Goal: Task Accomplishment & Management: Manage account settings

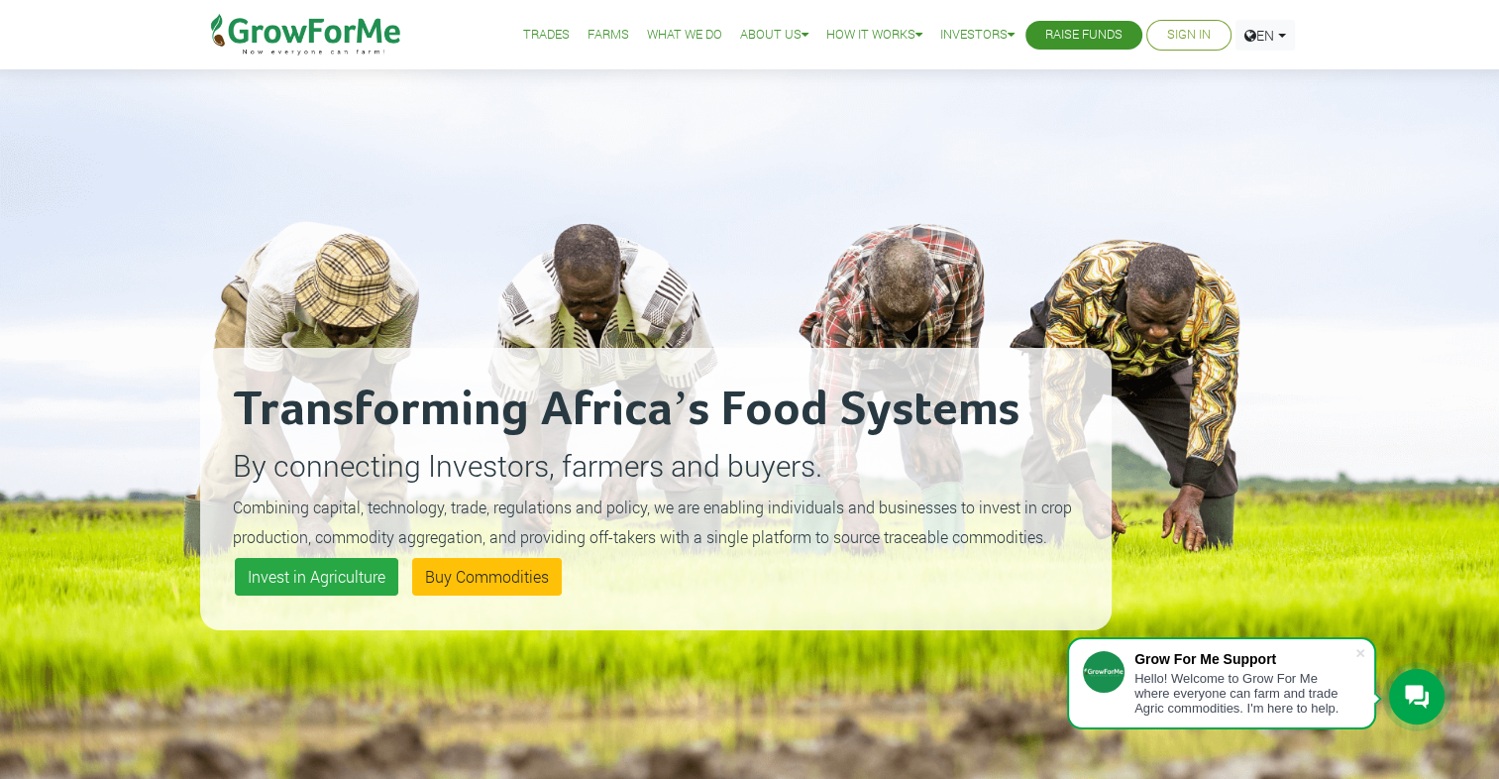
click at [1180, 34] on link "Sign In" at bounding box center [1189, 35] width 44 height 21
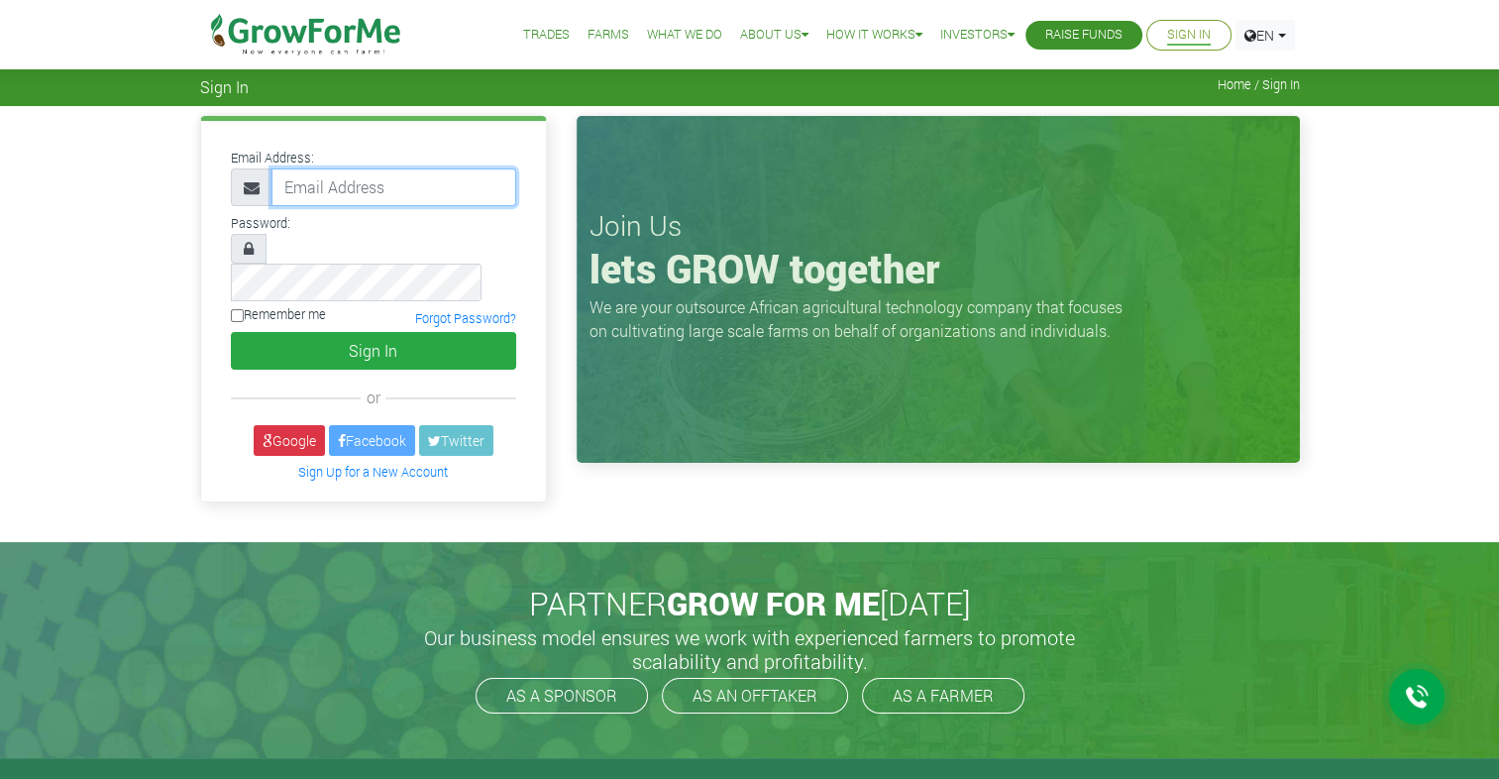
click at [337, 189] on input "email" at bounding box center [393, 187] width 245 height 38
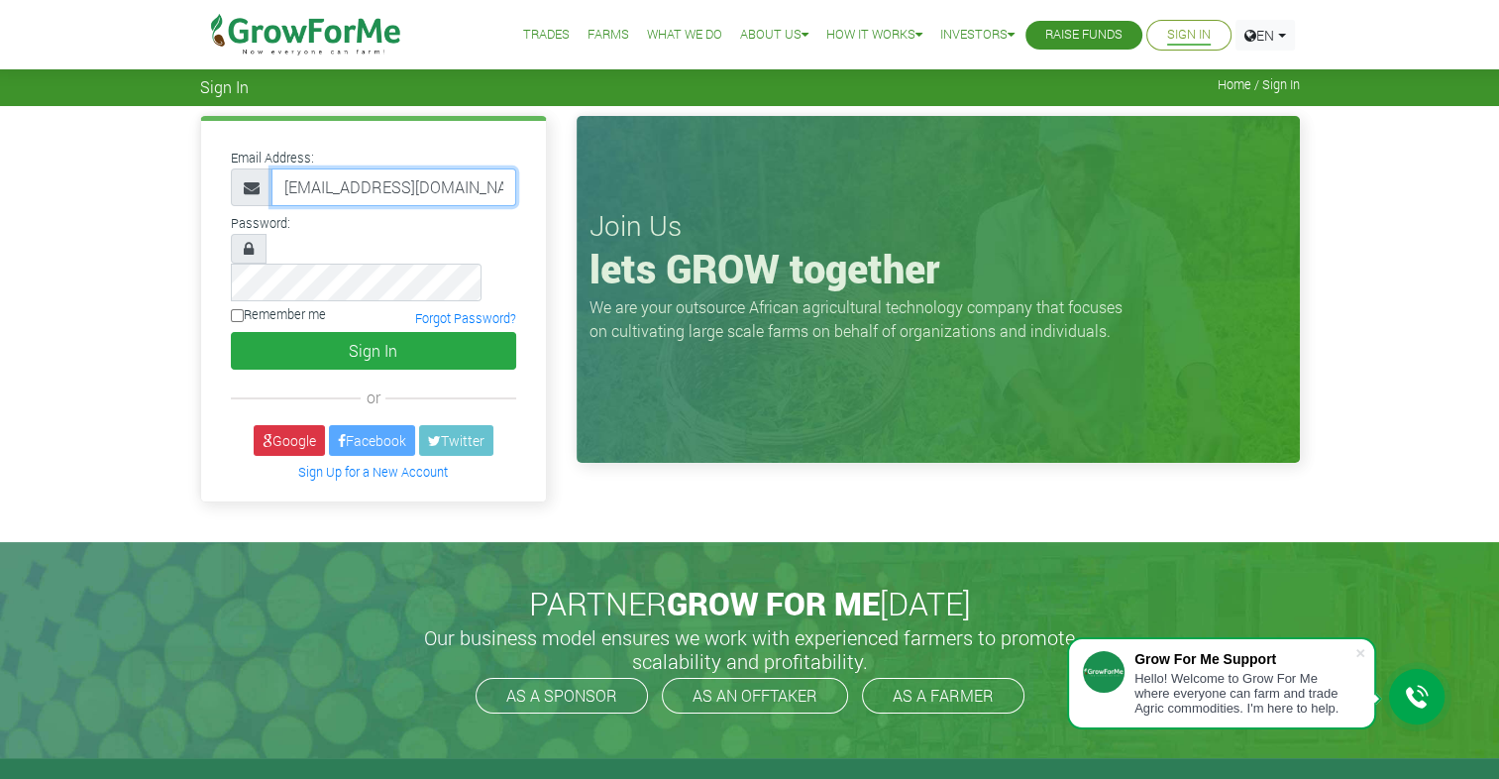
scroll to position [0, 11]
type input "[EMAIL_ADDRESS][DOMAIN_NAME]"
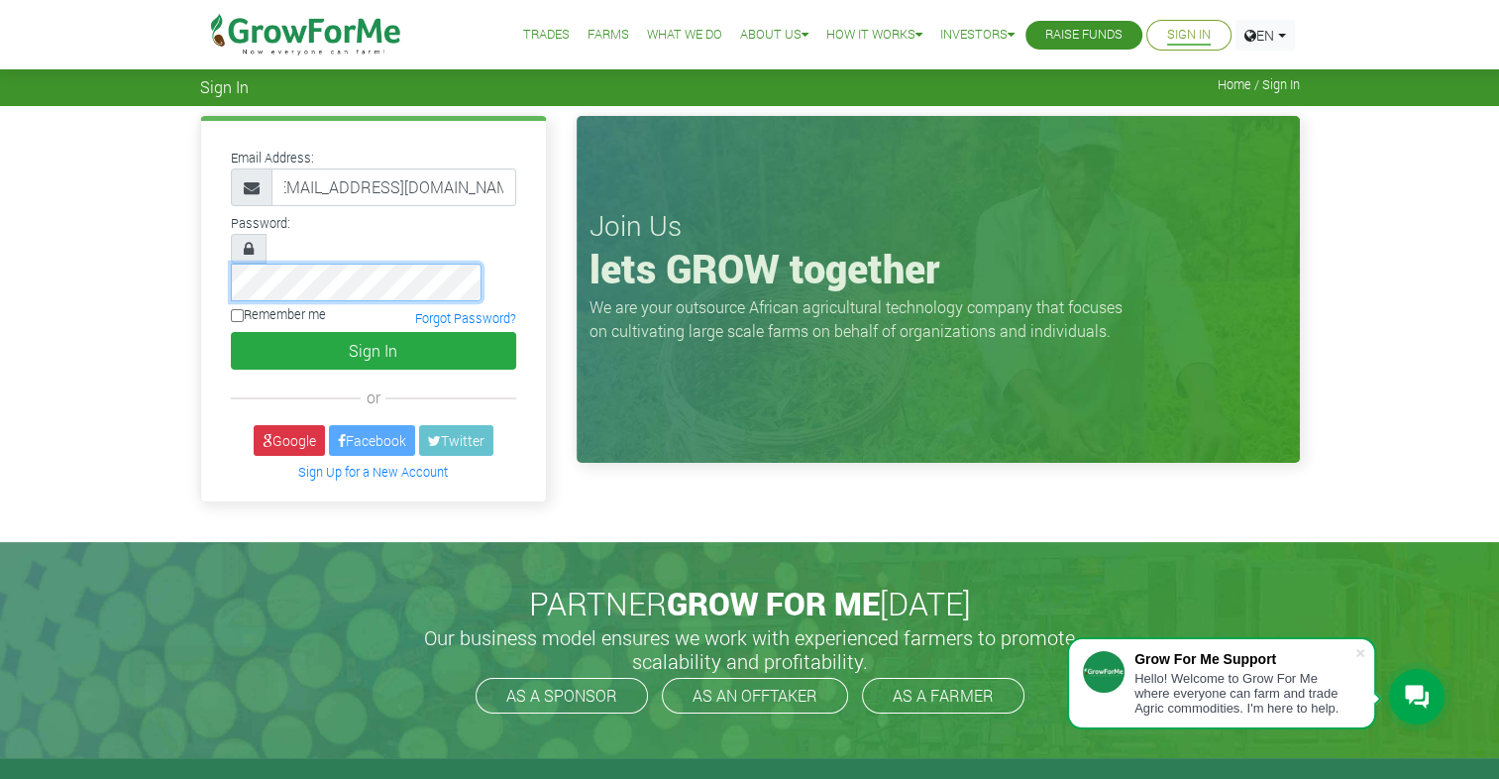
scroll to position [0, 0]
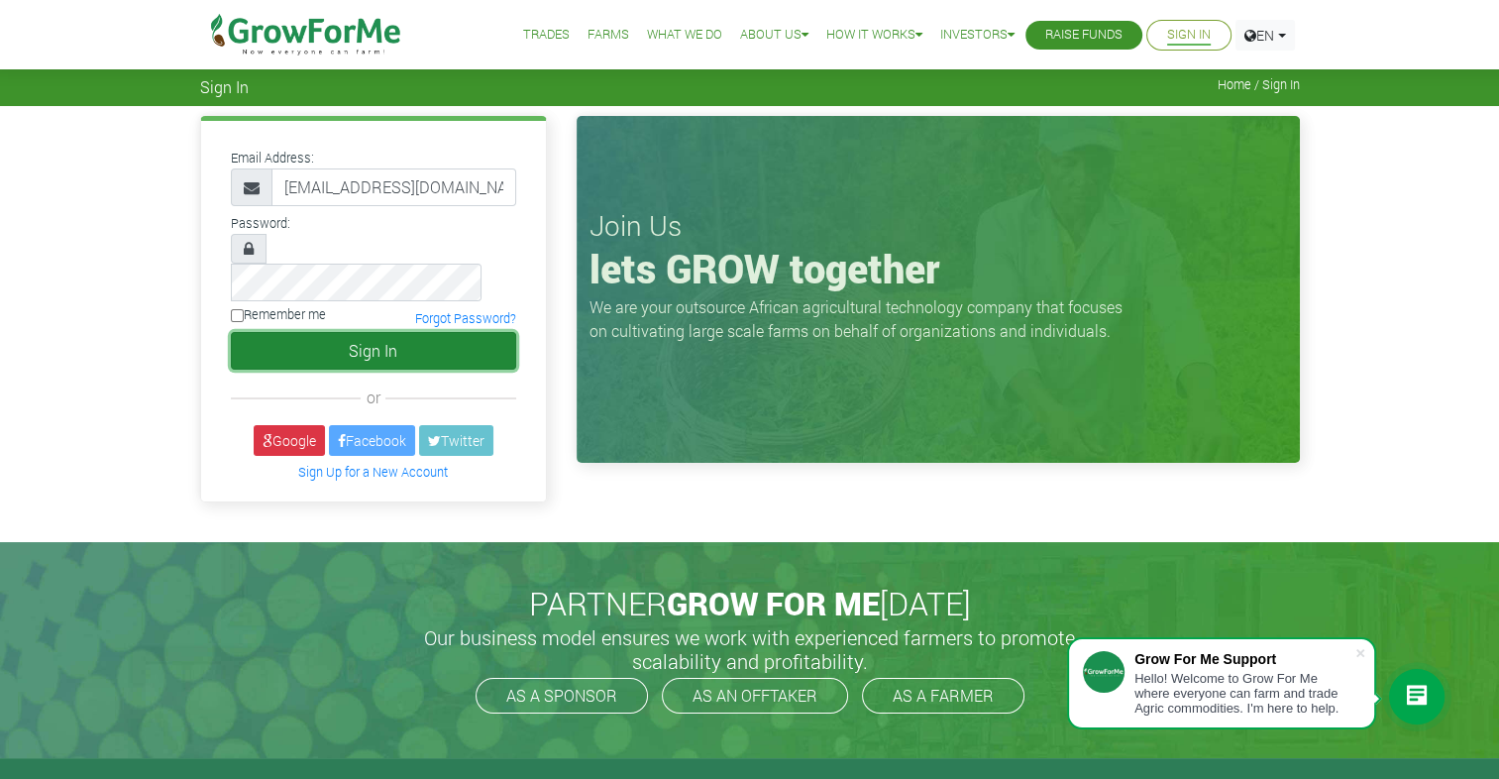
click at [397, 332] on button "Sign In" at bounding box center [373, 351] width 285 height 38
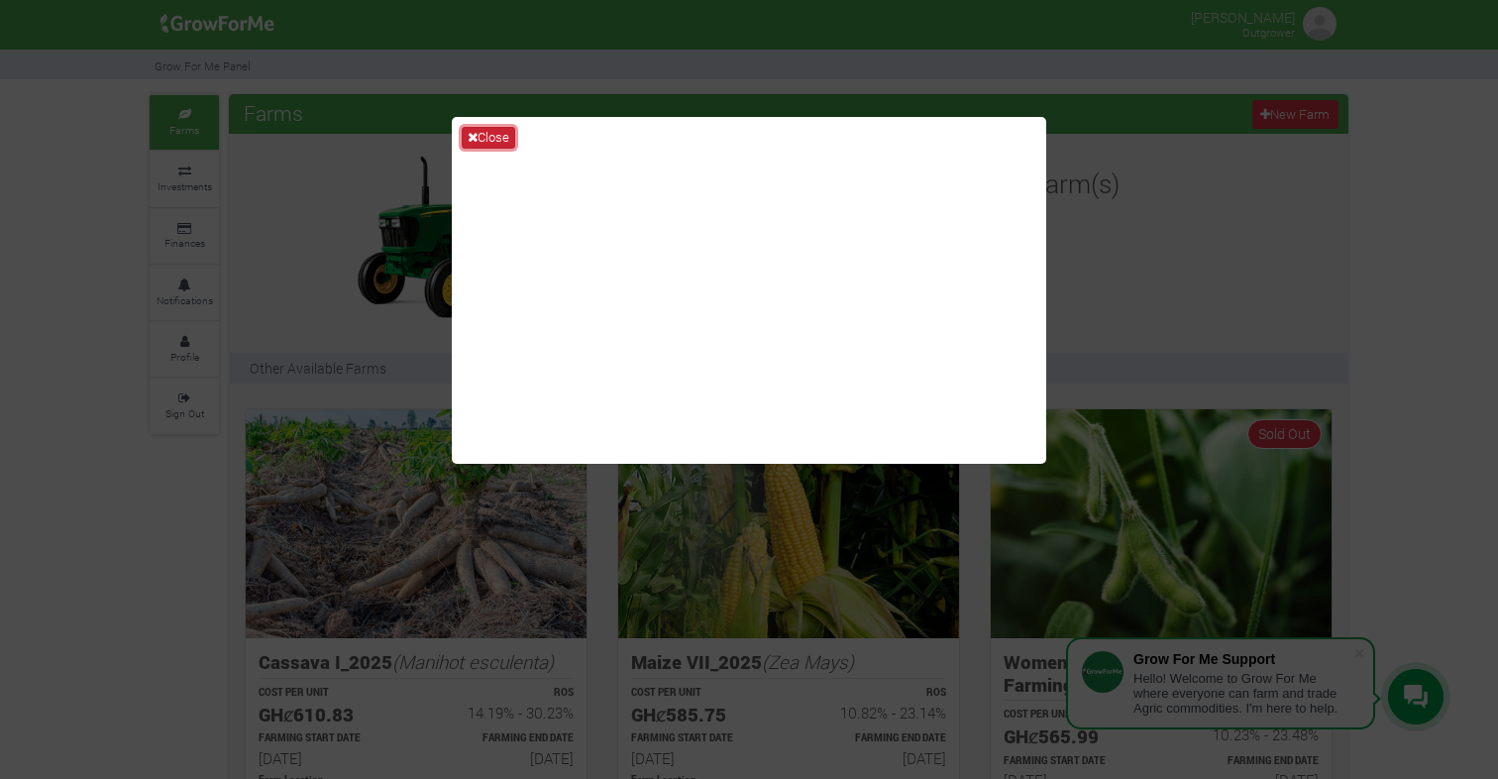
click at [495, 133] on button "Close" at bounding box center [488, 138] width 53 height 22
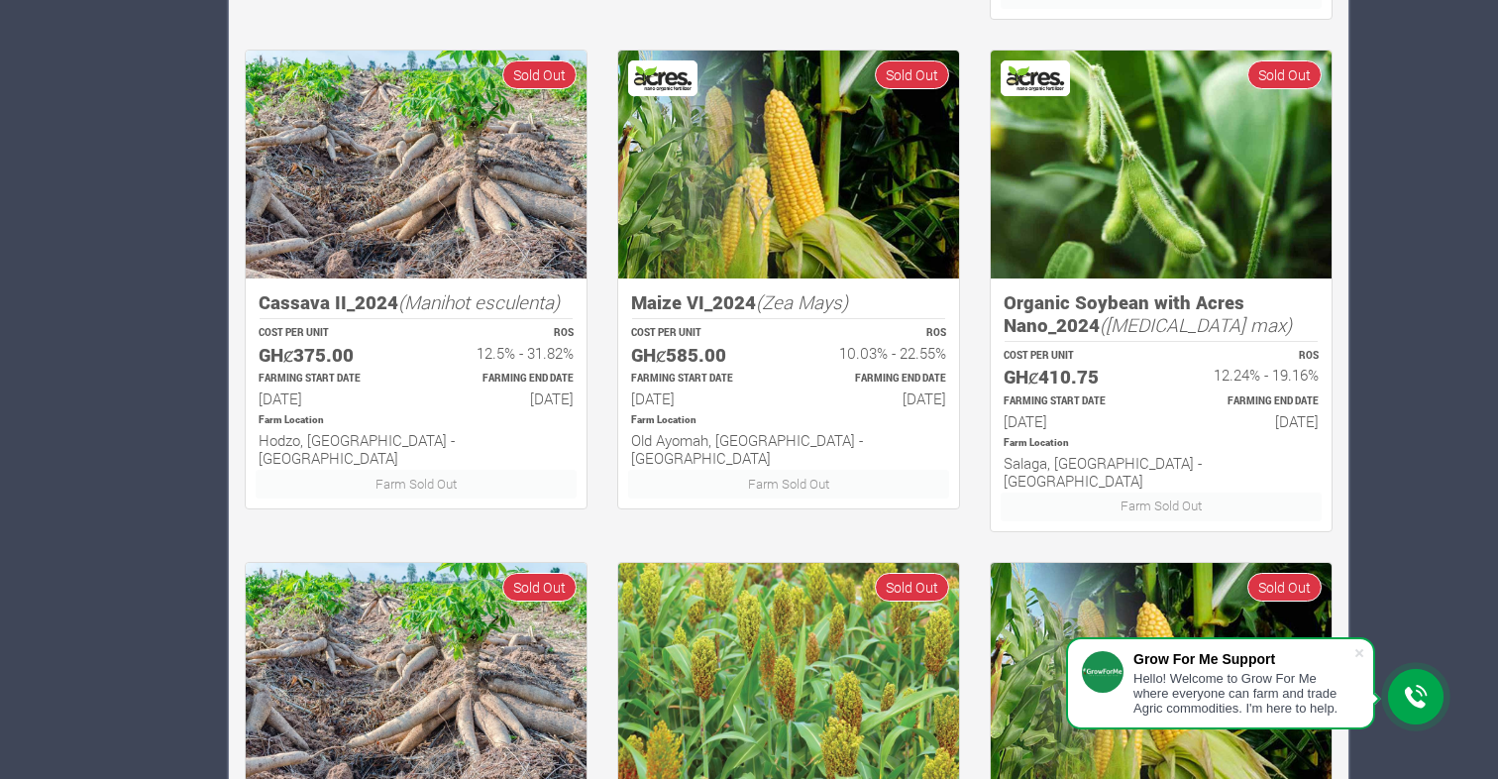
scroll to position [1175, 0]
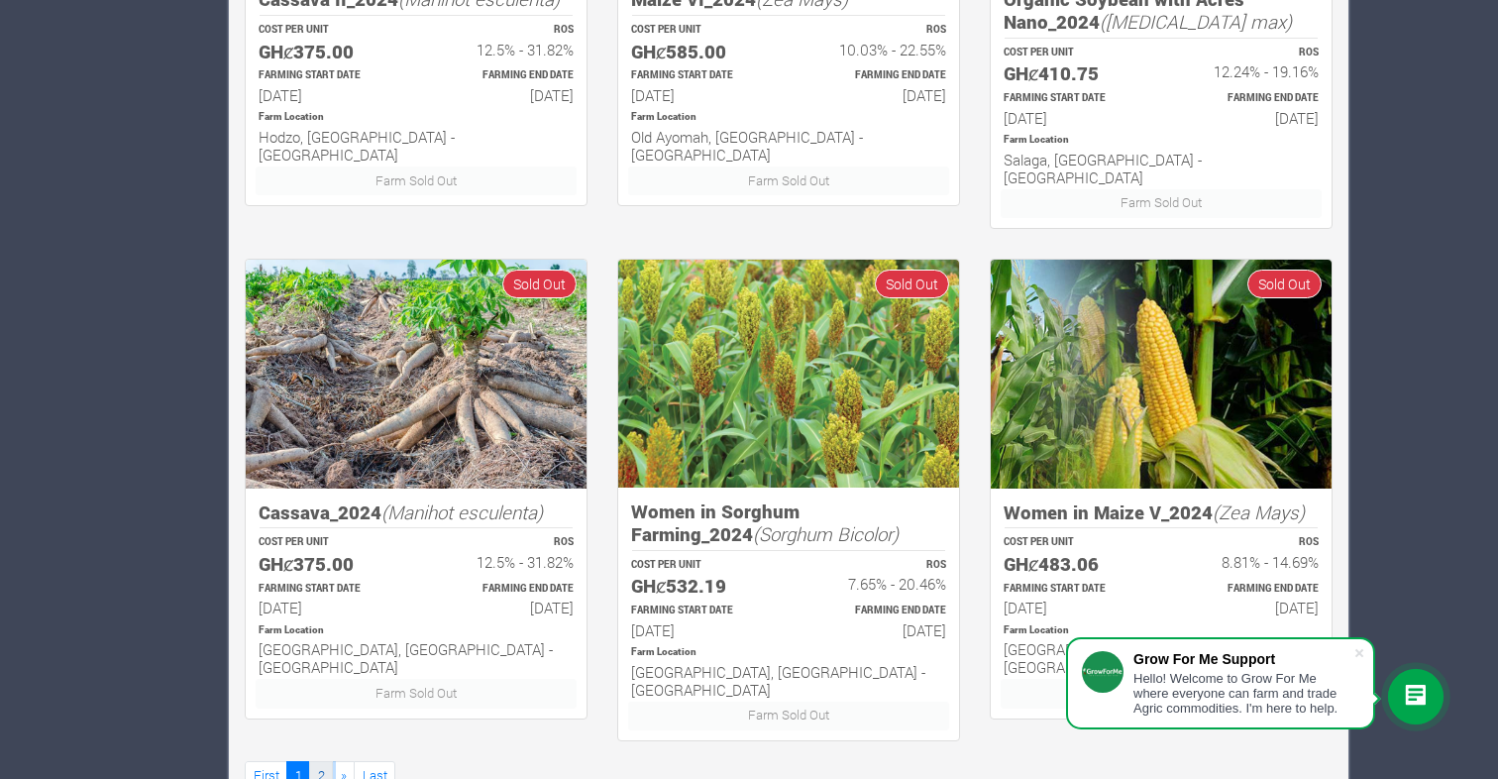
click at [322, 761] on link "2" at bounding box center [321, 775] width 24 height 29
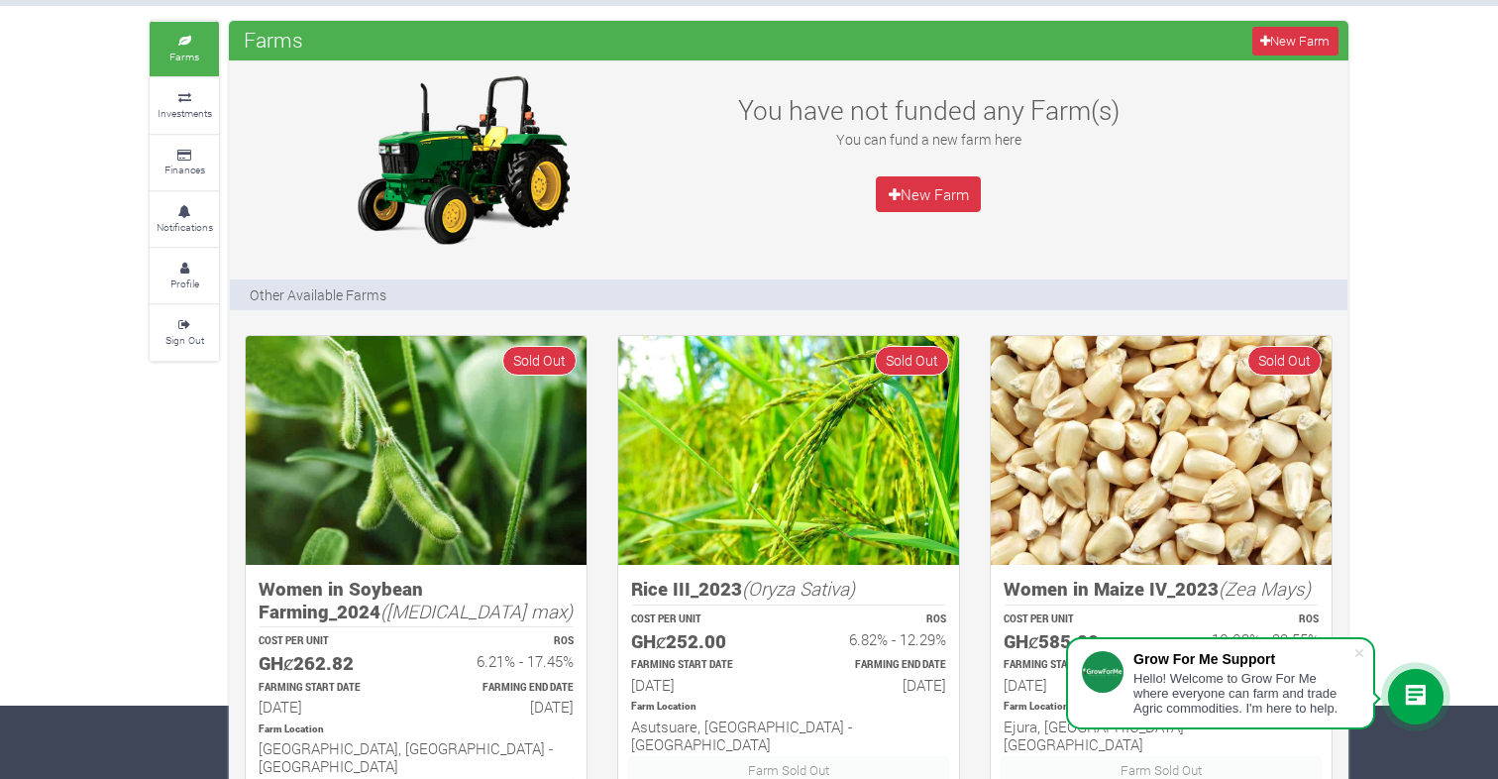
scroll to position [71, 0]
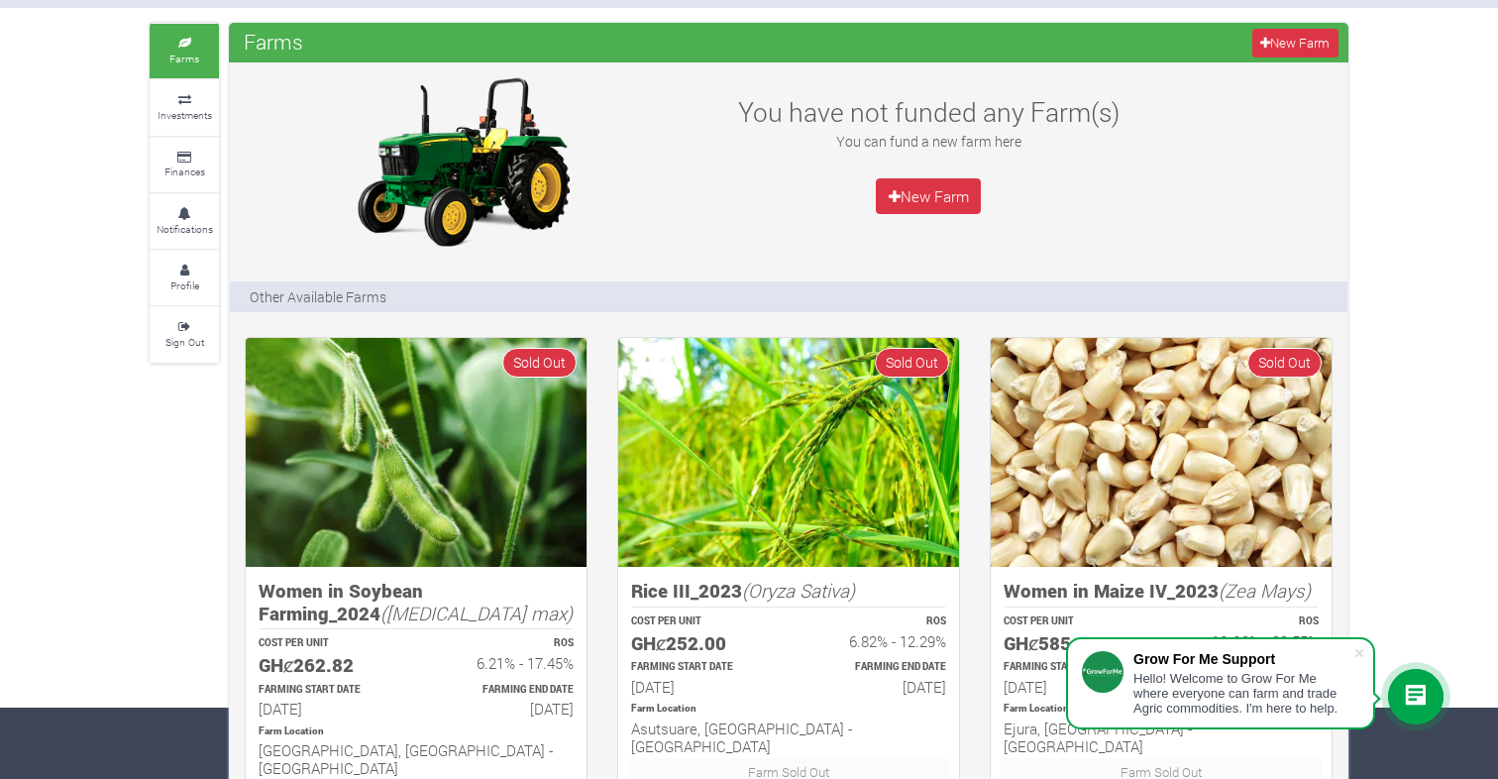
click at [709, 238] on div "You have not funded any Farm(s) You can fund a new farm here New Farm" at bounding box center [928, 161] width 466 height 178
click at [176, 279] on small "Profile" at bounding box center [184, 285] width 29 height 14
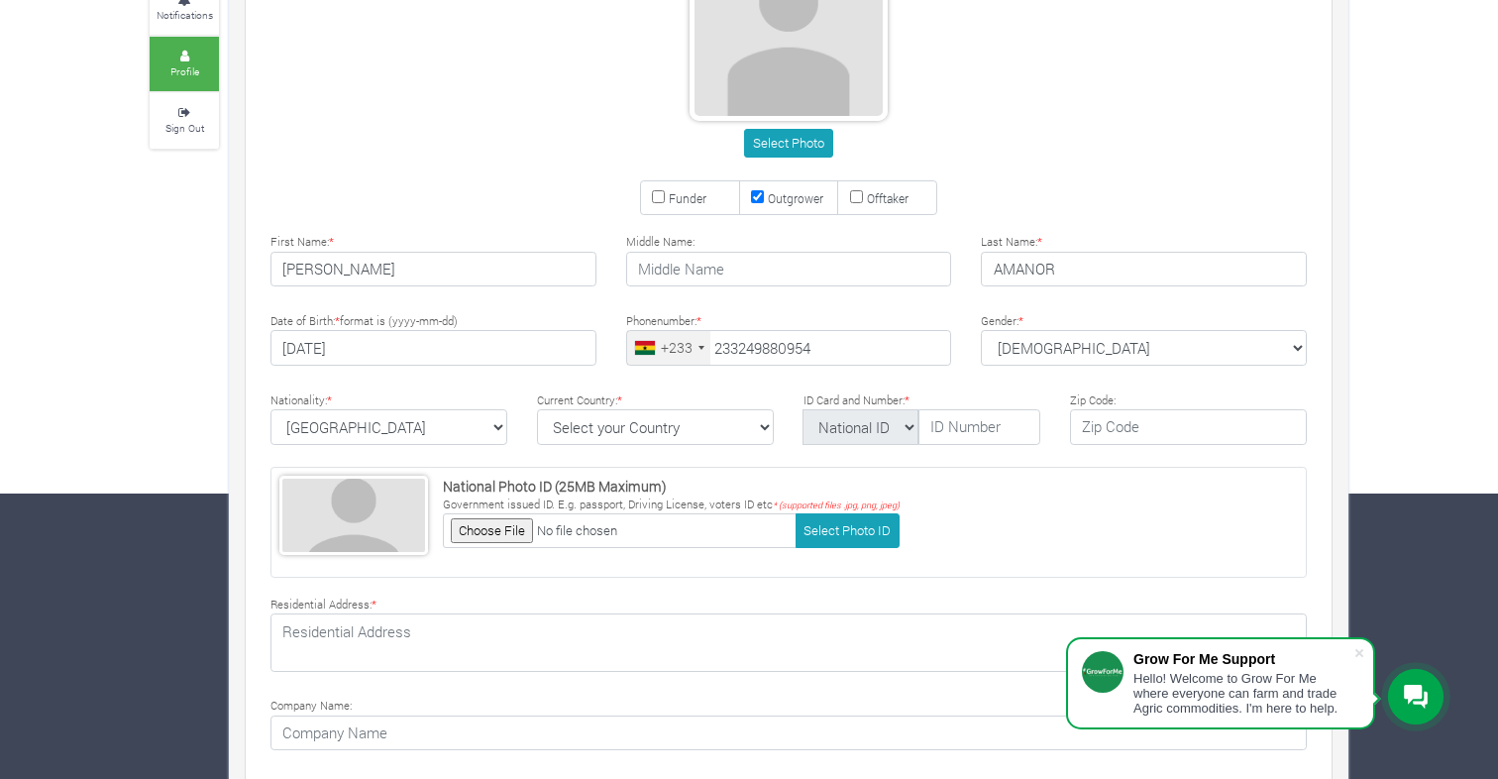
scroll to position [287, 0]
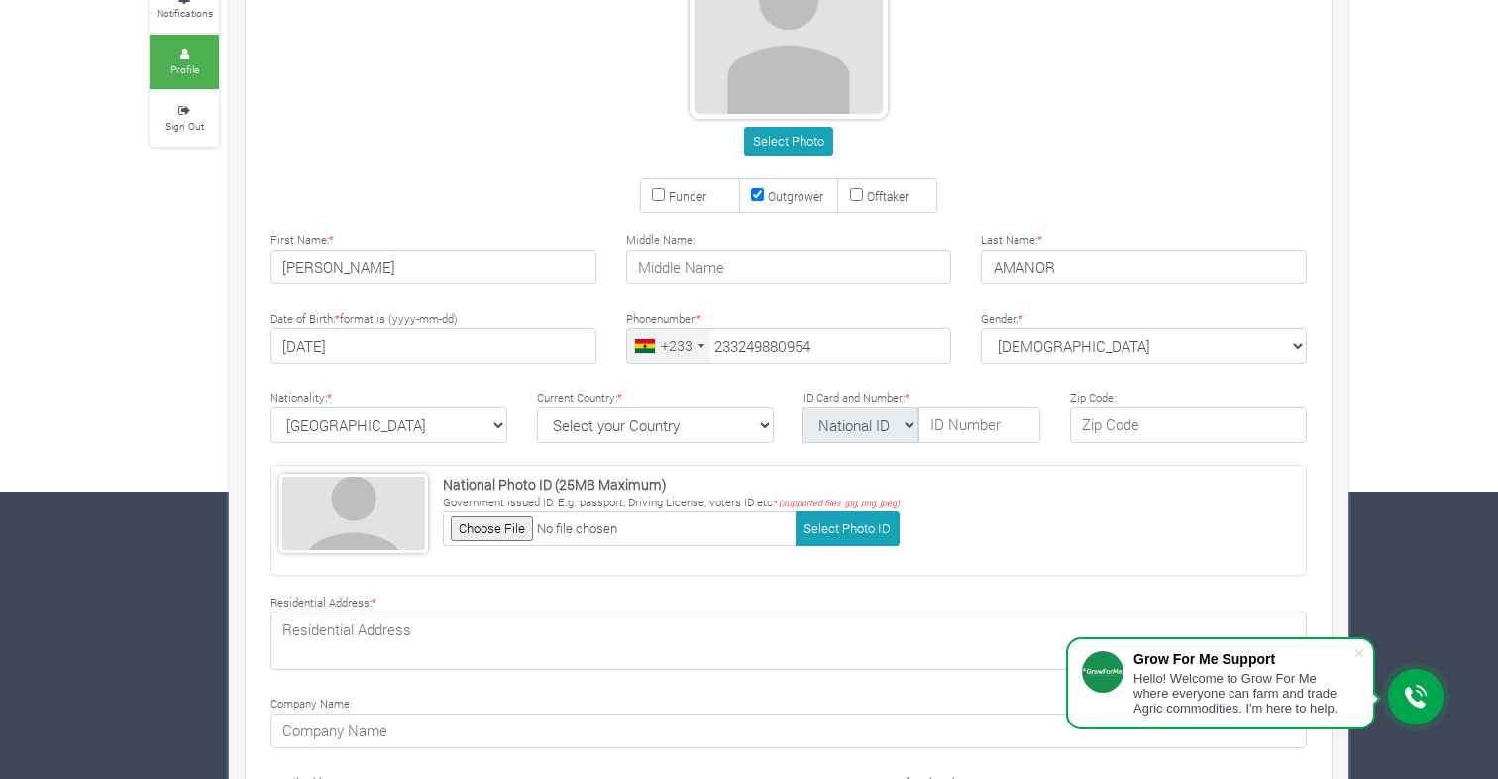
type input "24 988 0954"
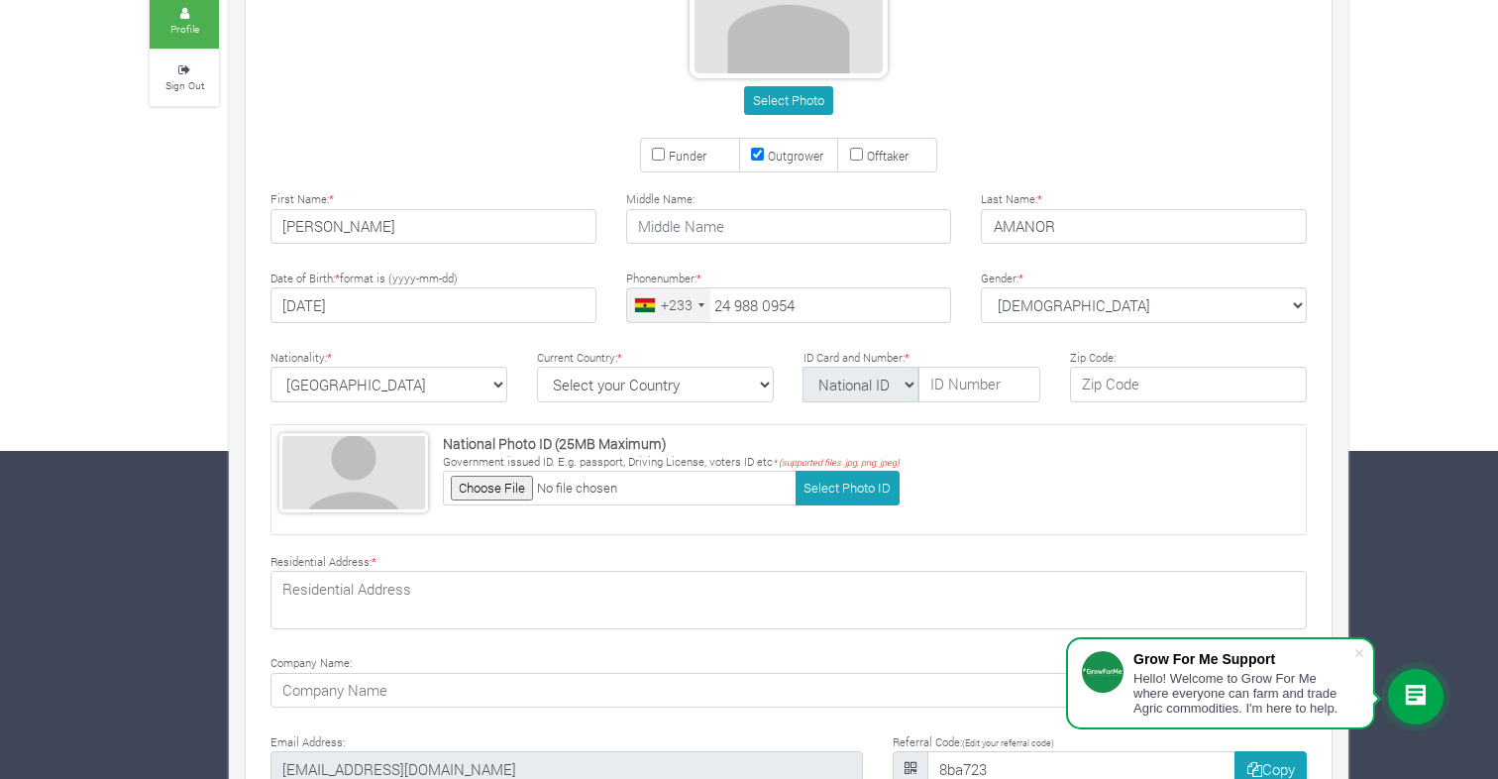
scroll to position [329, 0]
click at [658, 152] on input "Funder" at bounding box center [658, 153] width 13 height 13
checkbox input "true"
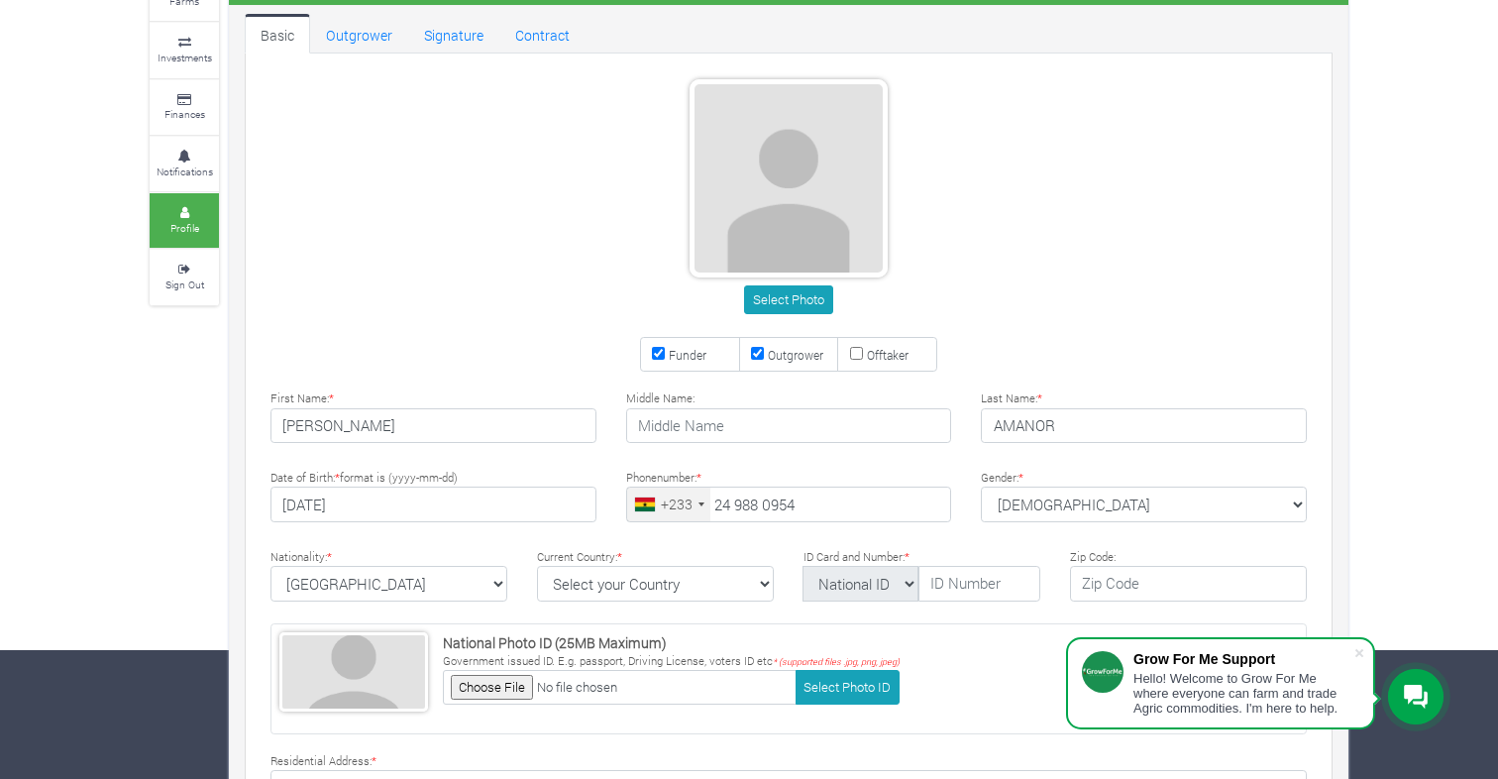
scroll to position [124, 0]
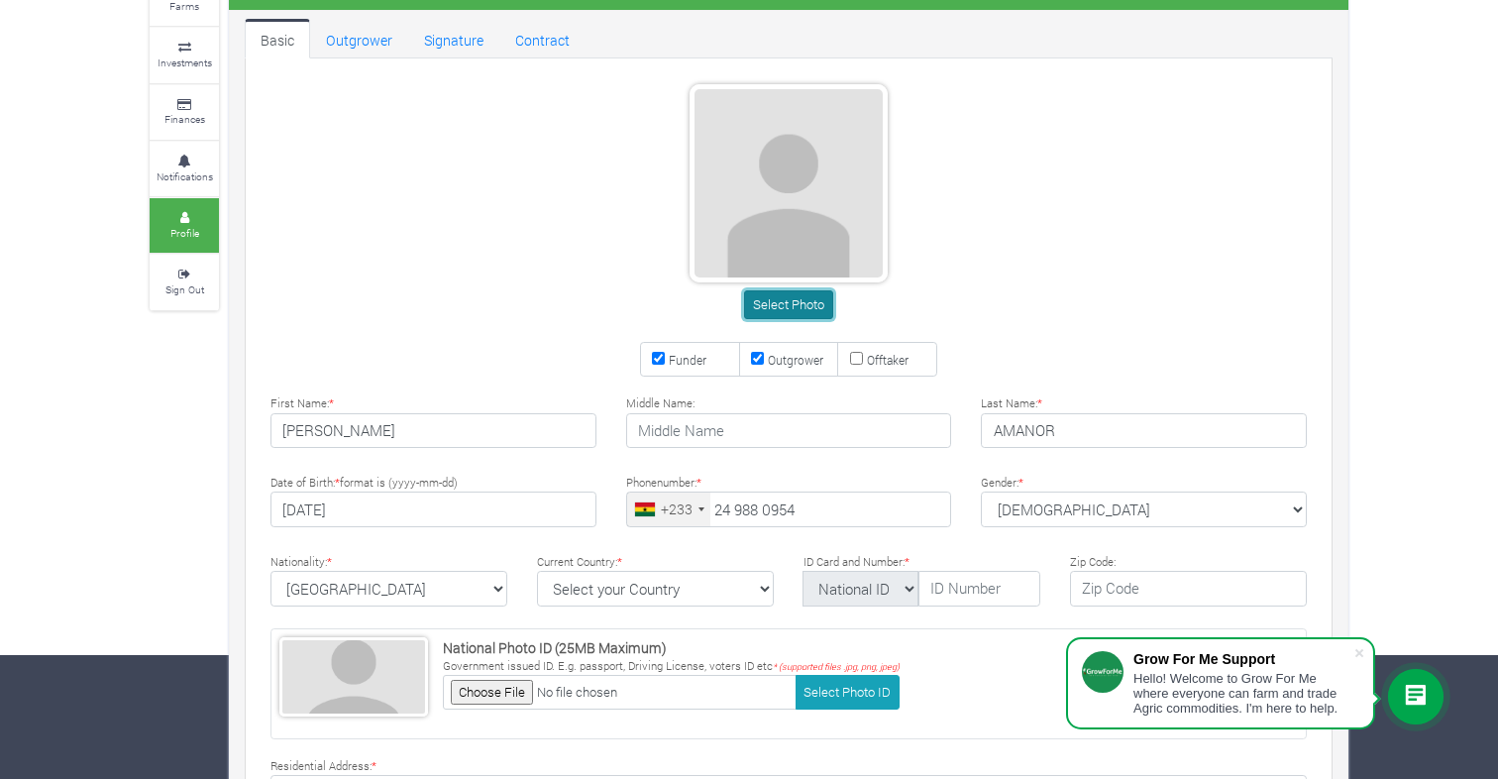
click at [783, 300] on button "Select Photo" at bounding box center [788, 304] width 88 height 29
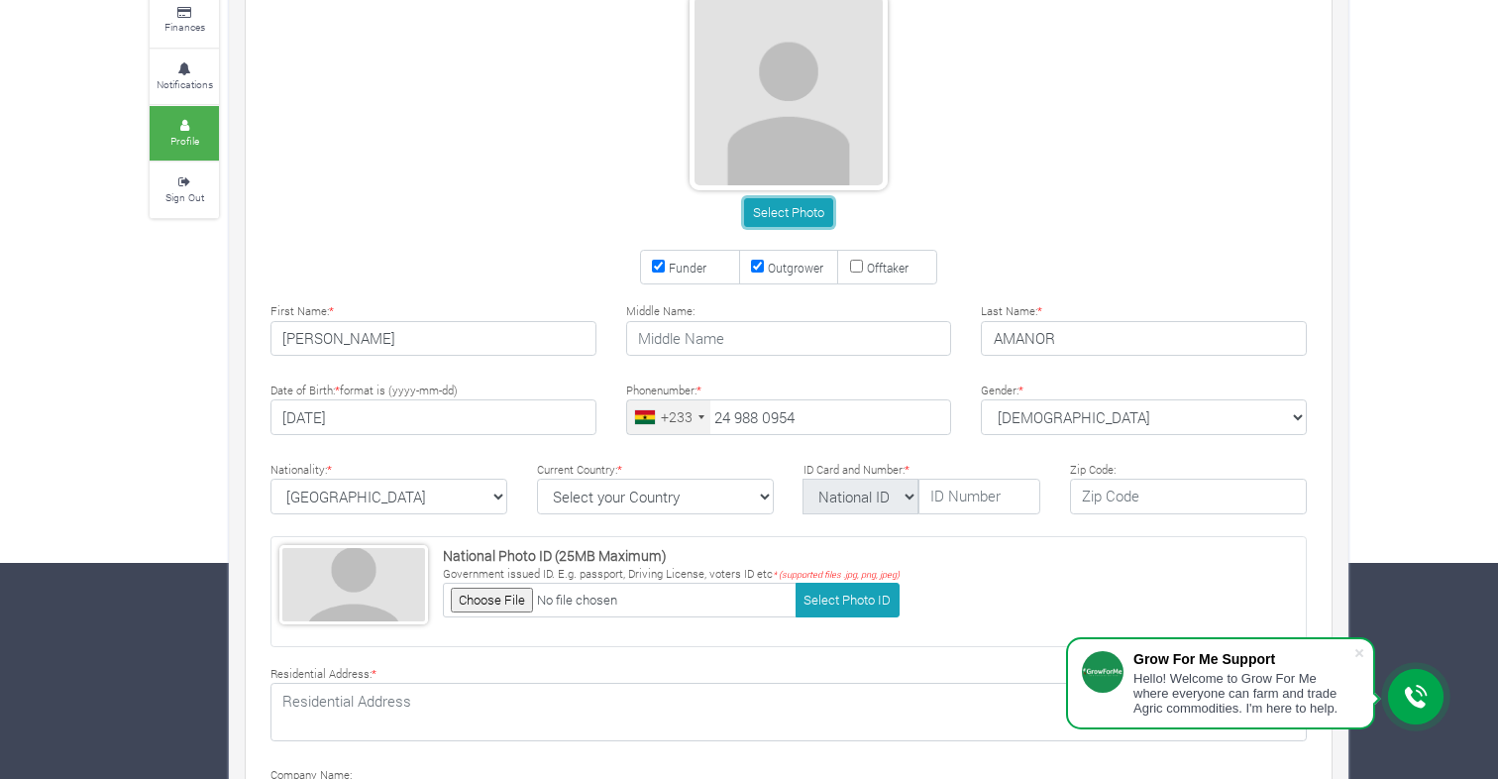
scroll to position [215, 0]
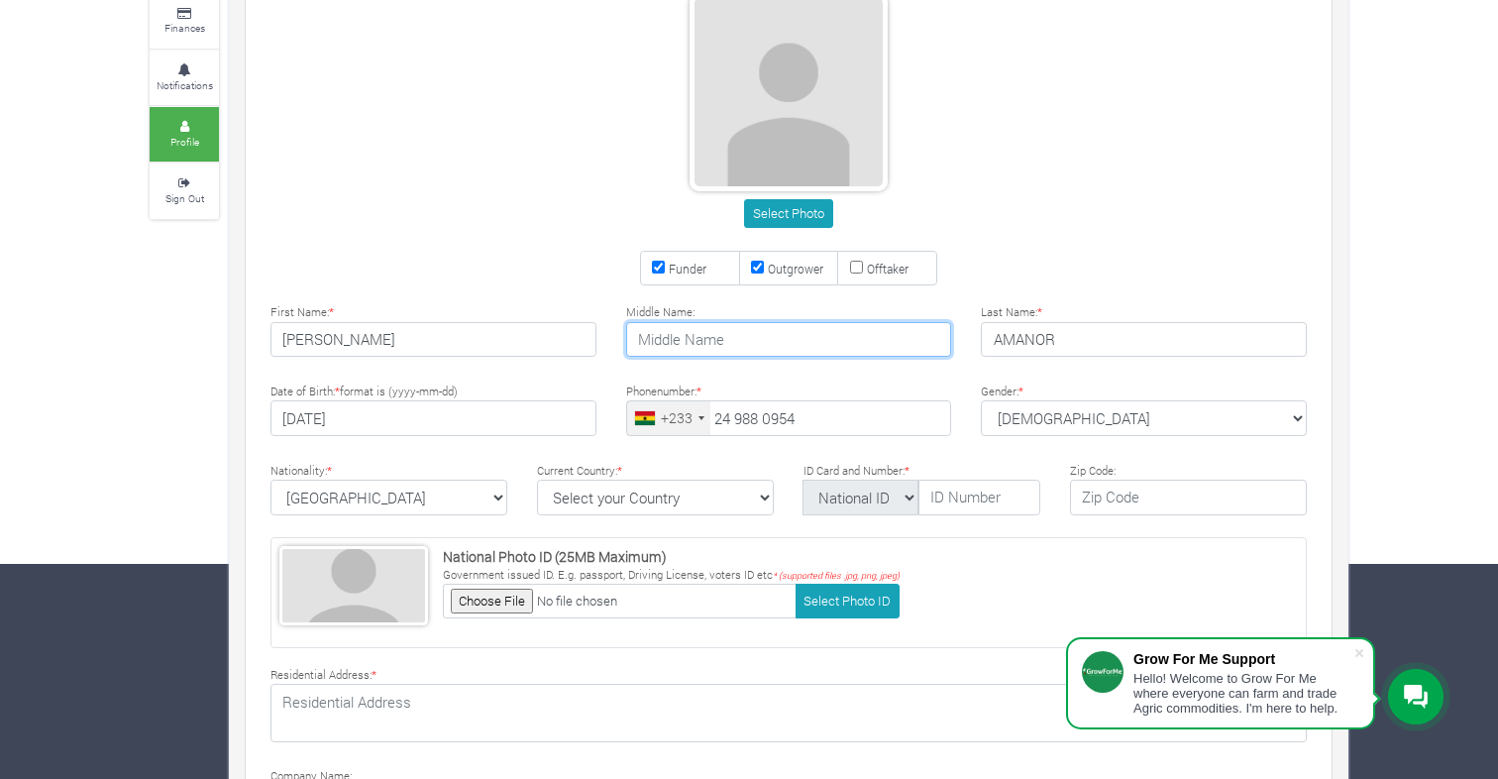
click at [733, 336] on input "text" at bounding box center [789, 340] width 326 height 36
type input "Kwaku"
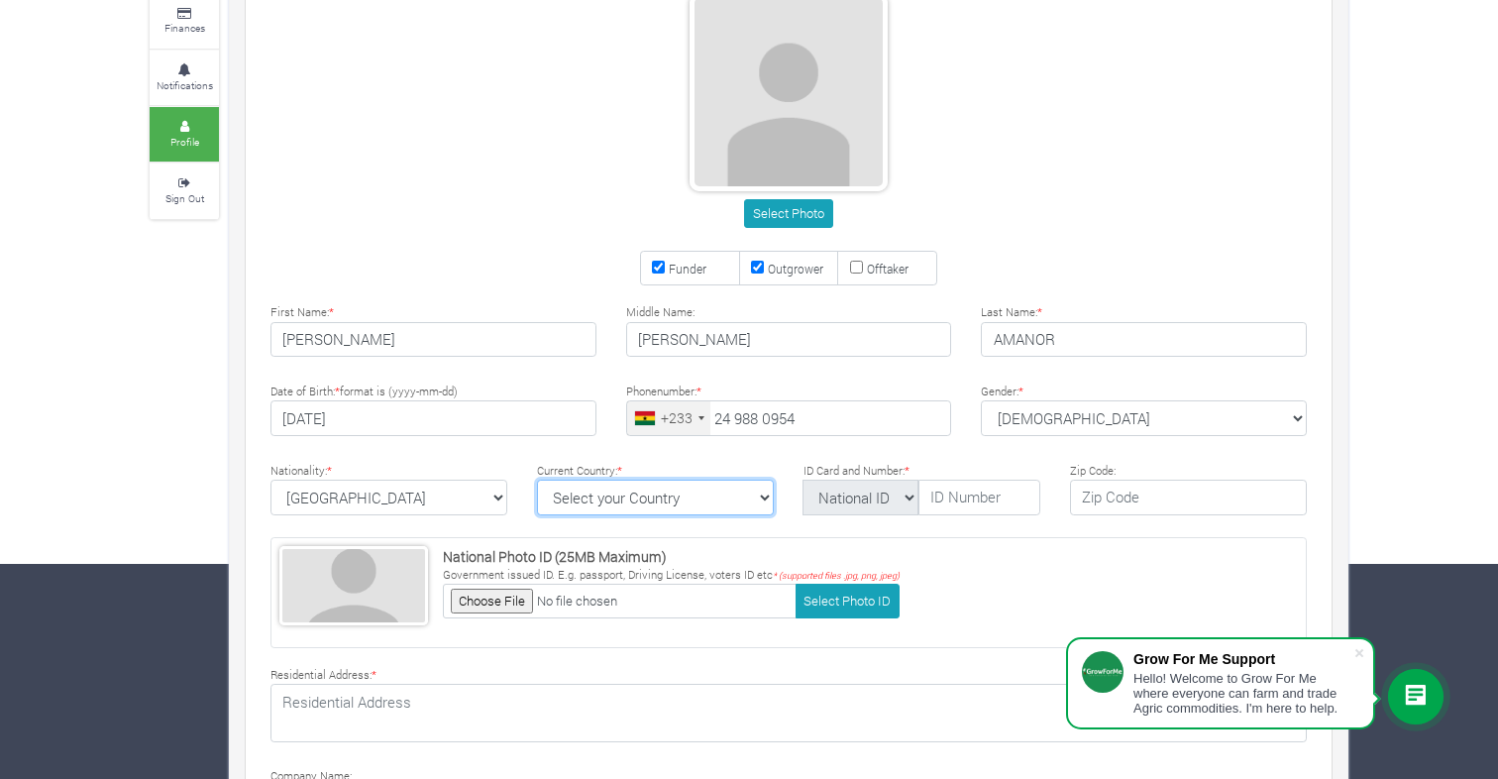
select select "Ghana"
type input "+233"
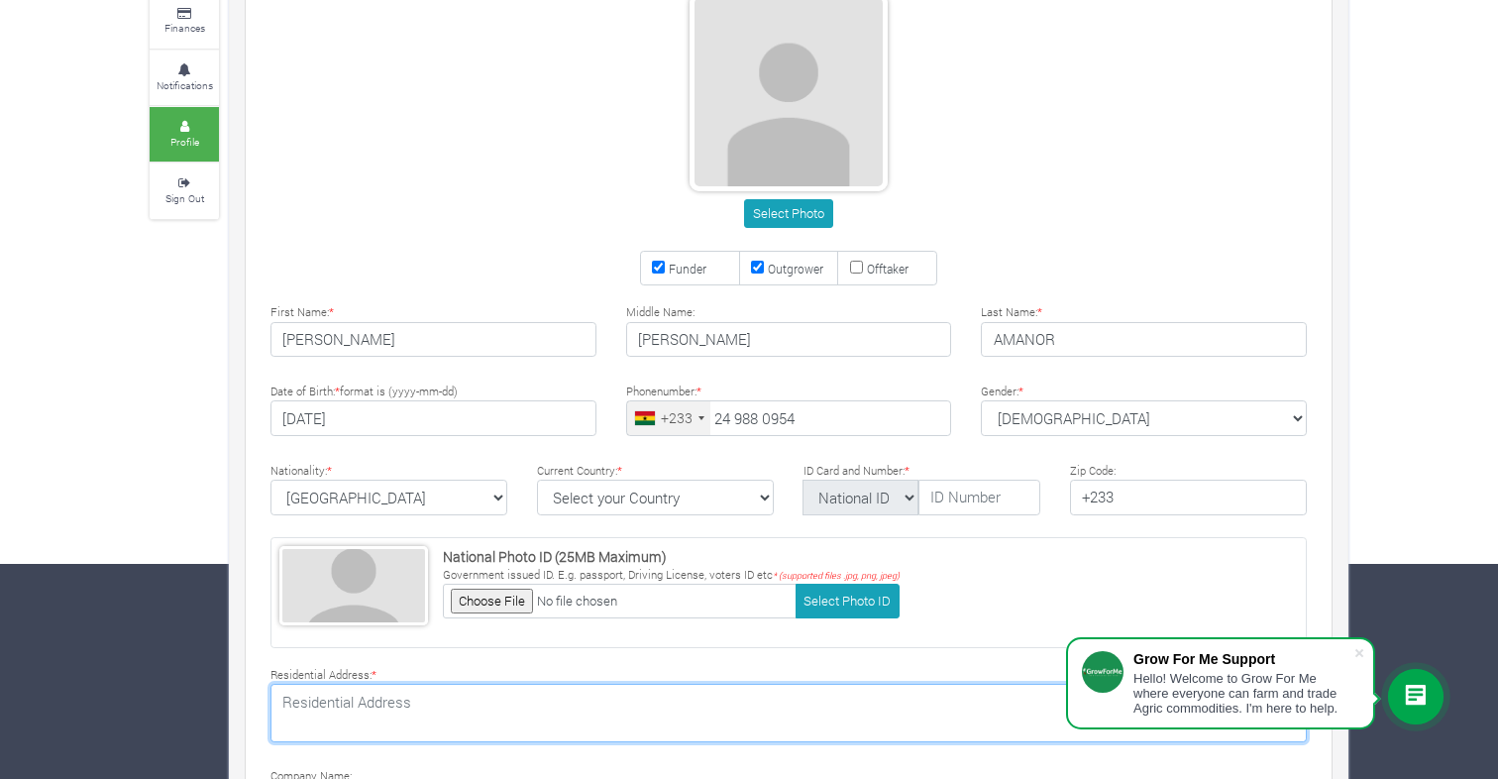
type textarea "Block 44, Community 18 11 Kiwi Lane Tema"
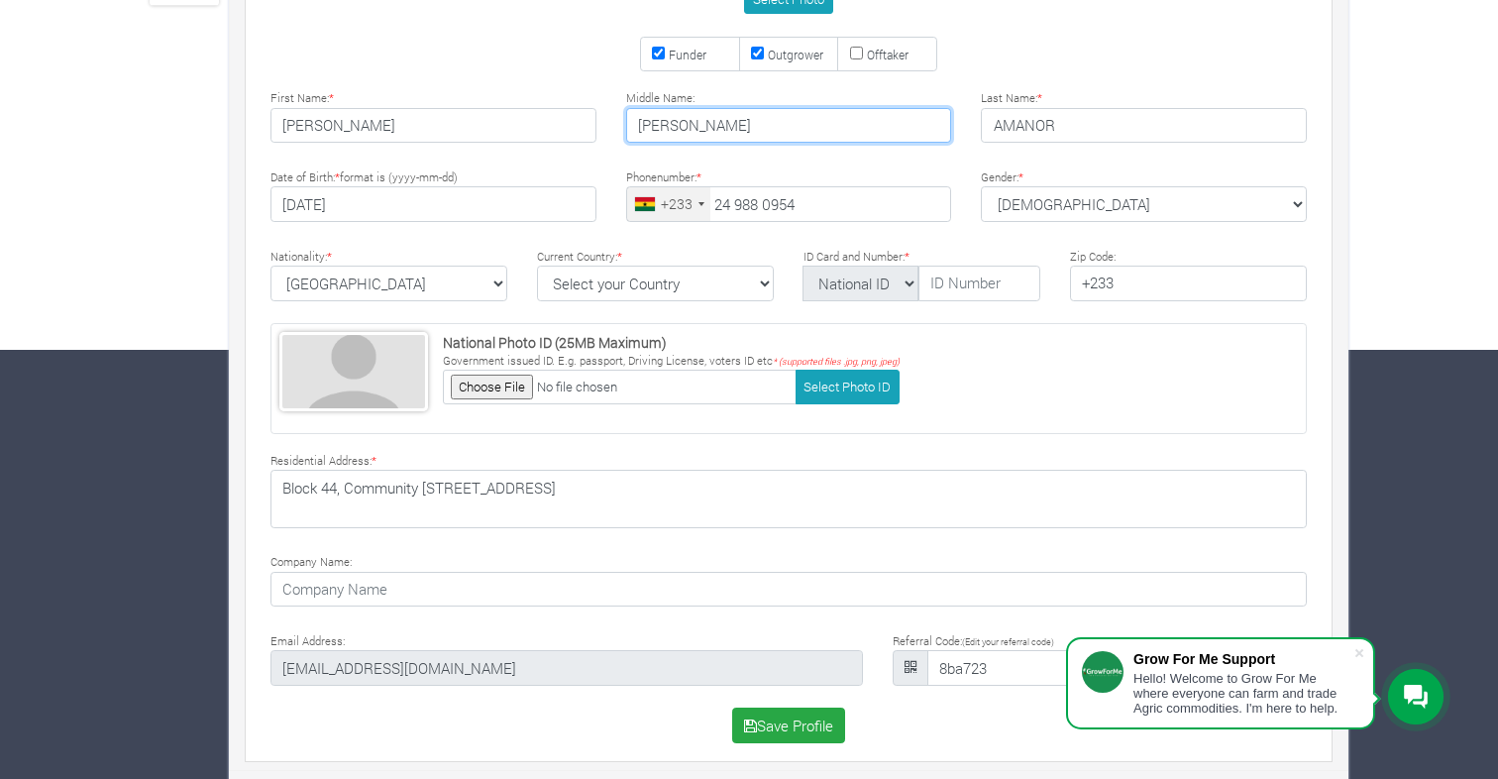
scroll to position [431, 0]
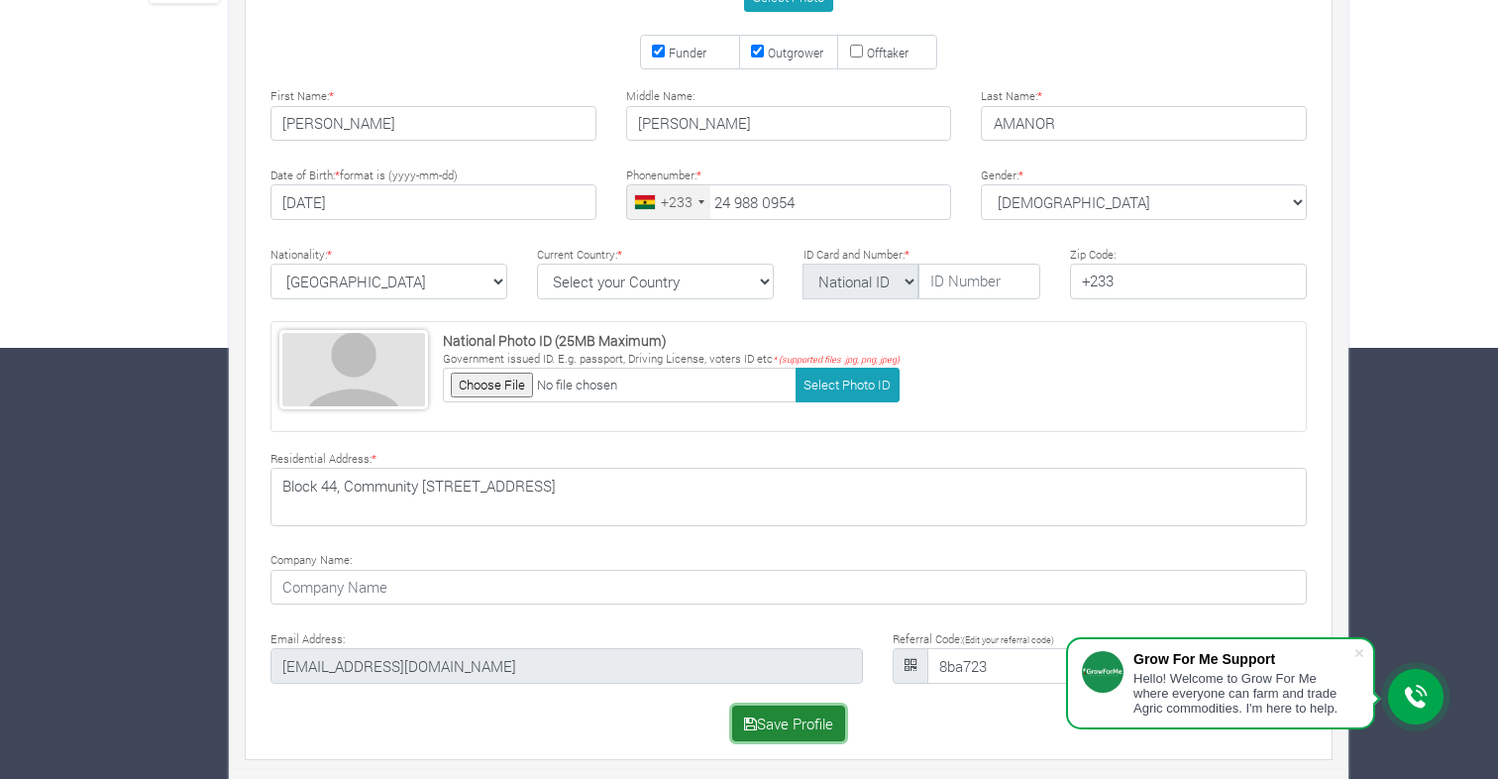
click at [780, 724] on button "Save Profile" at bounding box center [789, 723] width 114 height 36
type input "7173287450"
click at [800, 715] on button "Save Profile" at bounding box center [789, 723] width 114 height 36
click at [828, 374] on button "Select Photo ID" at bounding box center [847, 384] width 104 height 35
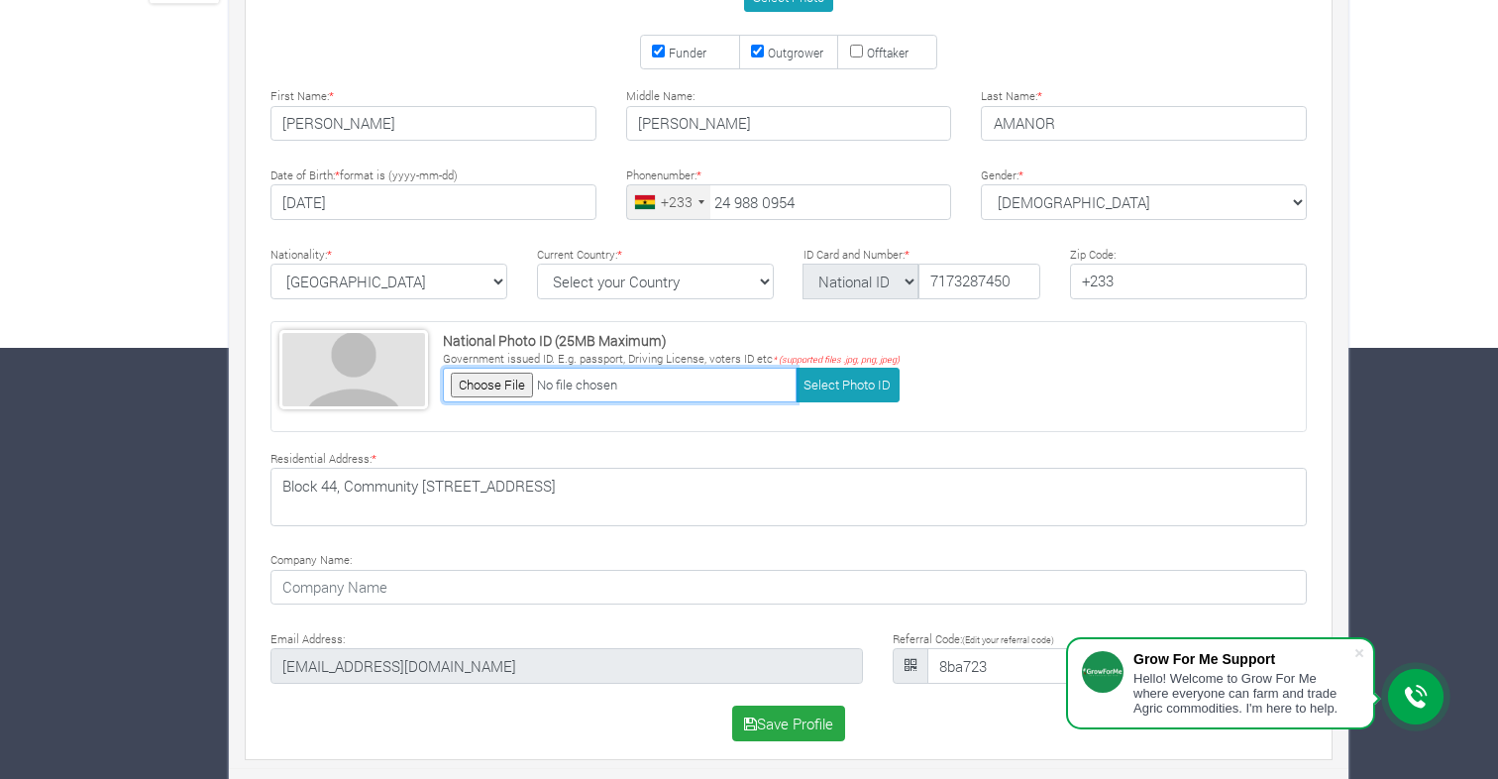
click at [487, 378] on input "file" at bounding box center [620, 384] width 354 height 35
click at [659, 385] on input "file" at bounding box center [620, 384] width 354 height 35
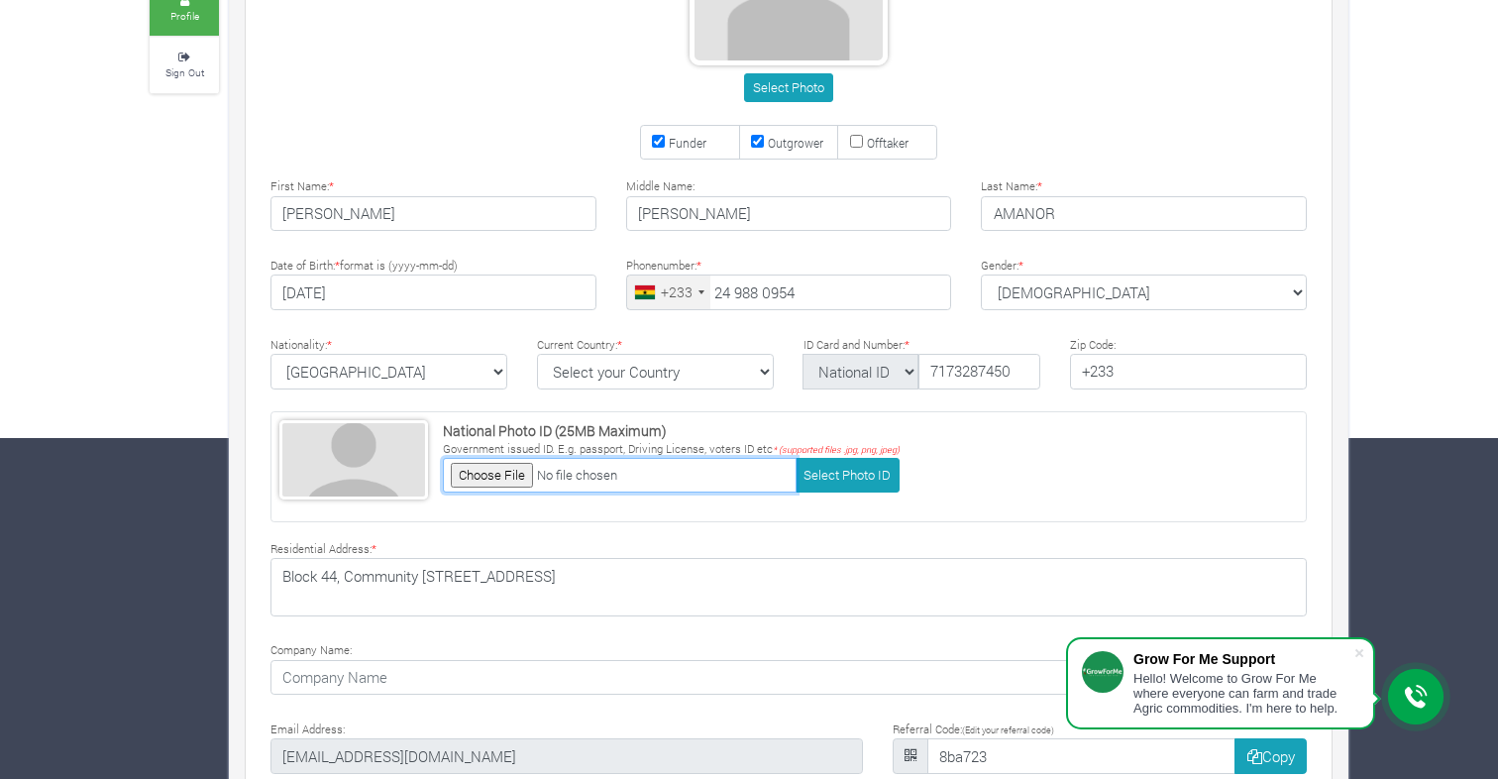
scroll to position [338, 0]
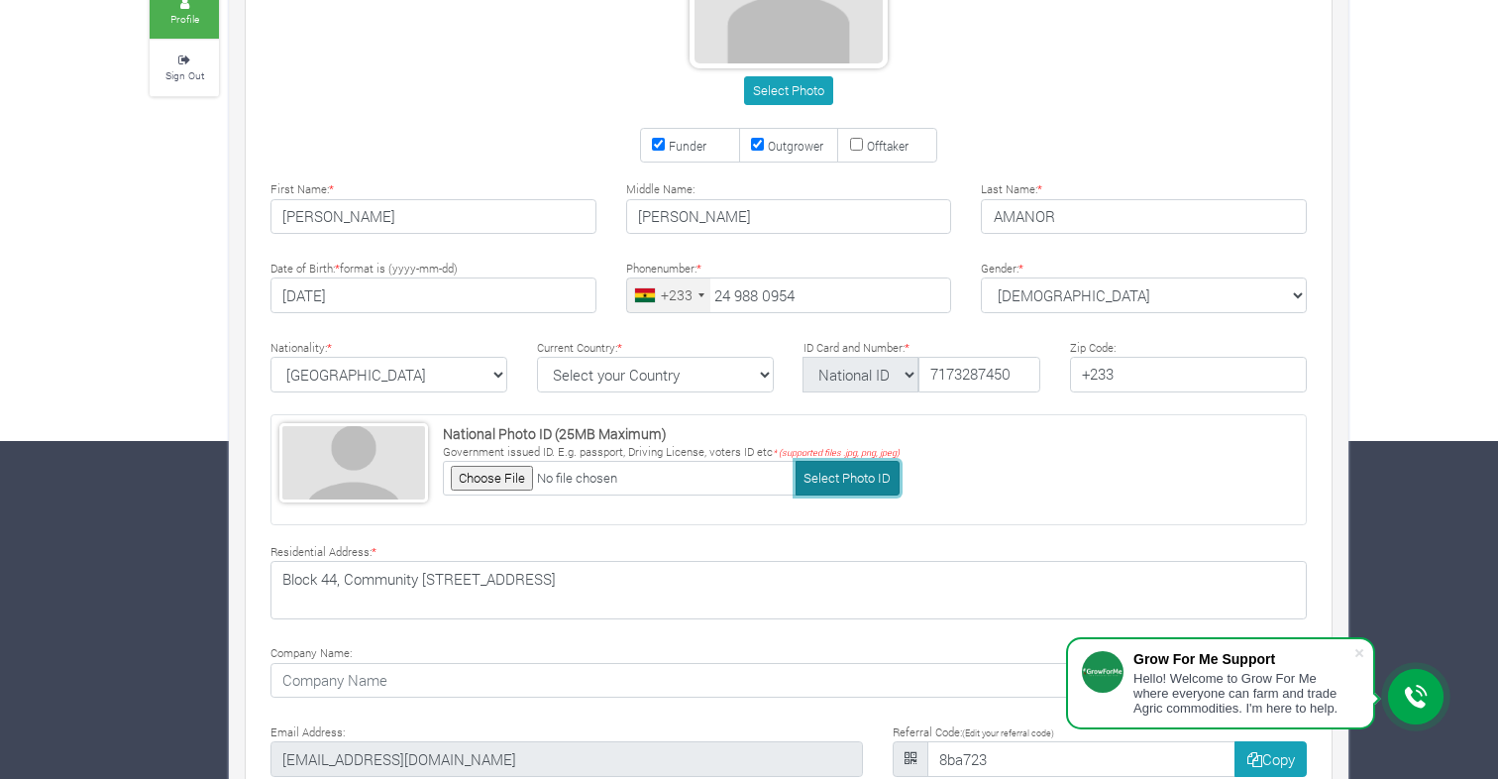
click at [824, 480] on button "Select Photo ID" at bounding box center [847, 478] width 104 height 35
type input "C:\fakepath\Ghana Card.jpg"
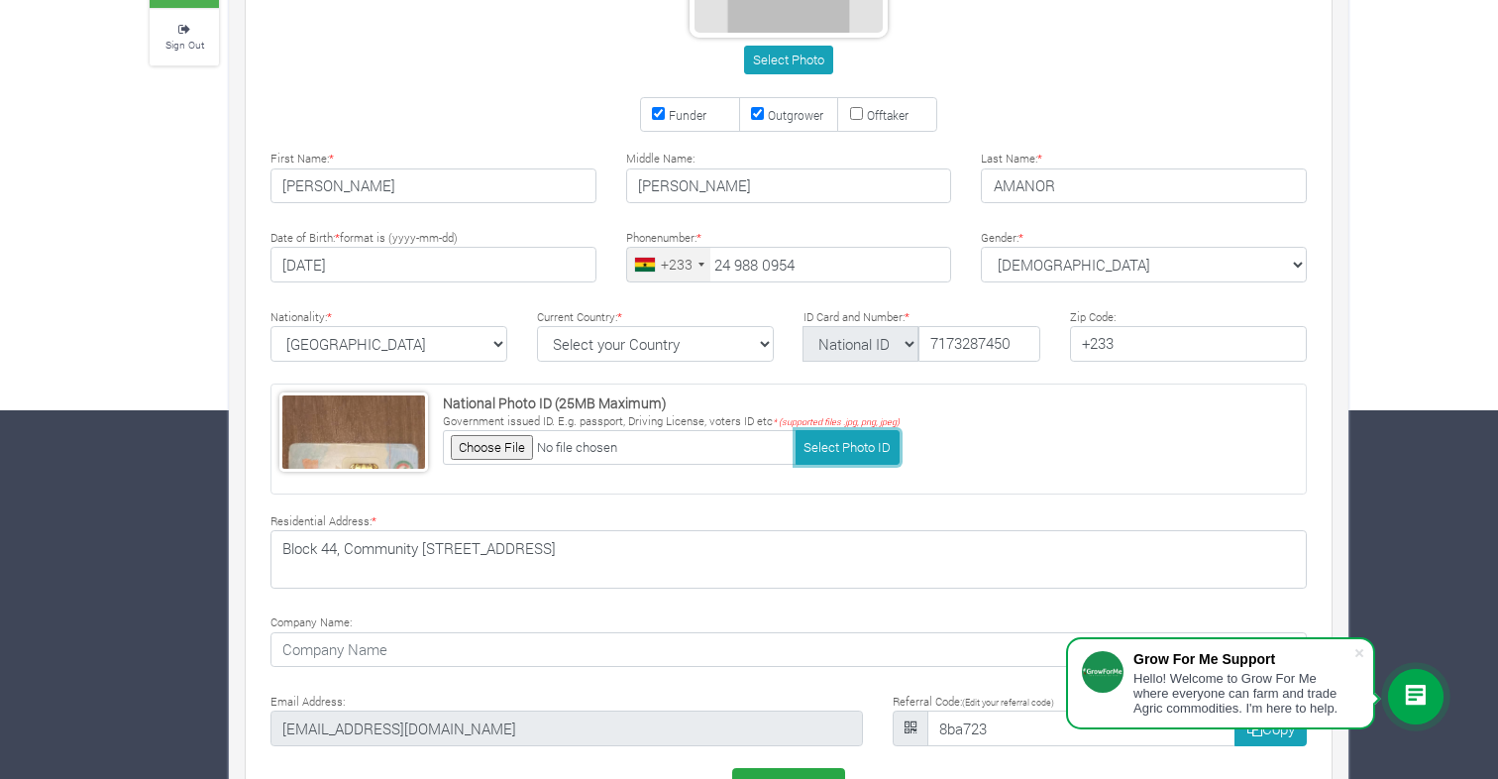
scroll to position [431, 0]
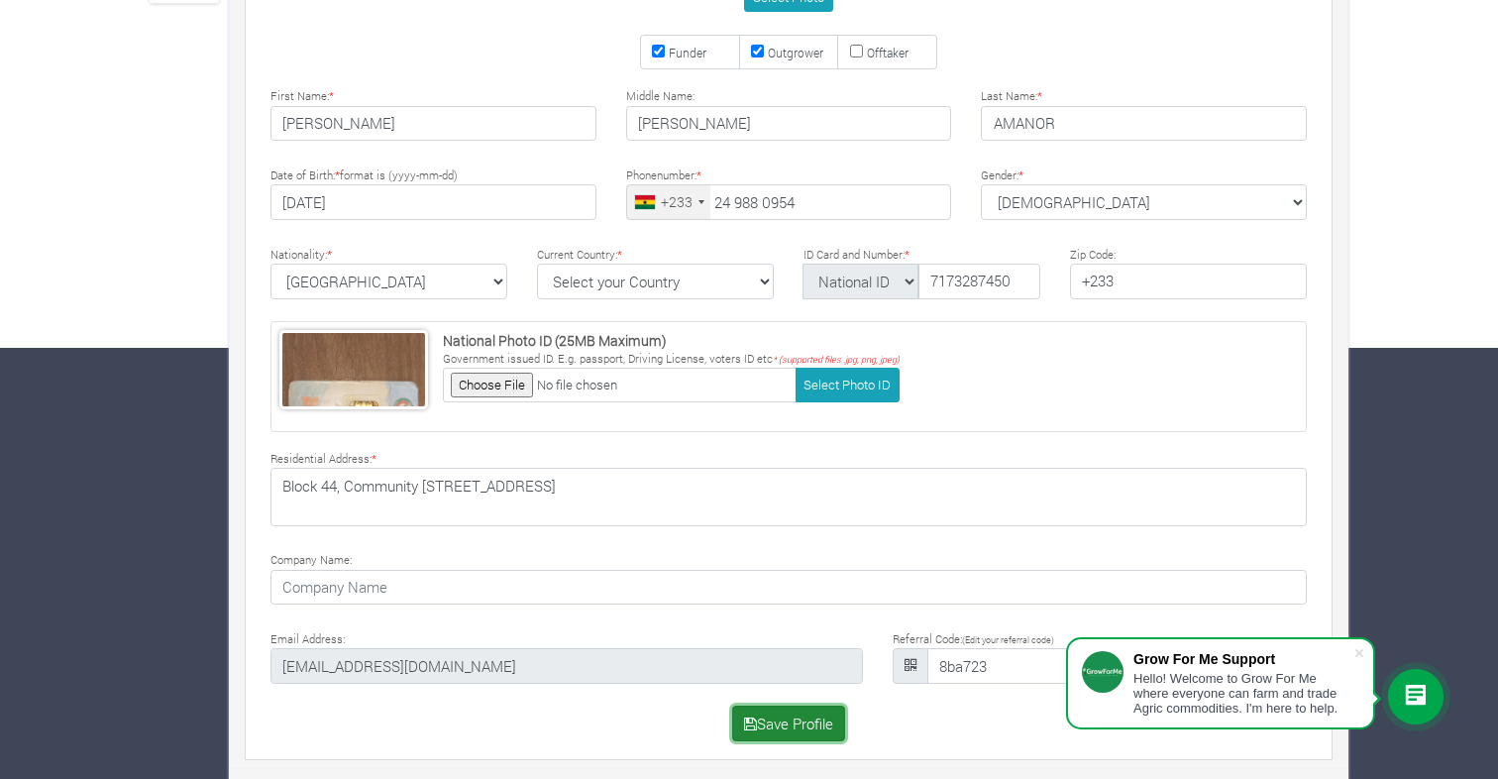
click at [780, 726] on button "Save Profile" at bounding box center [789, 723] width 114 height 36
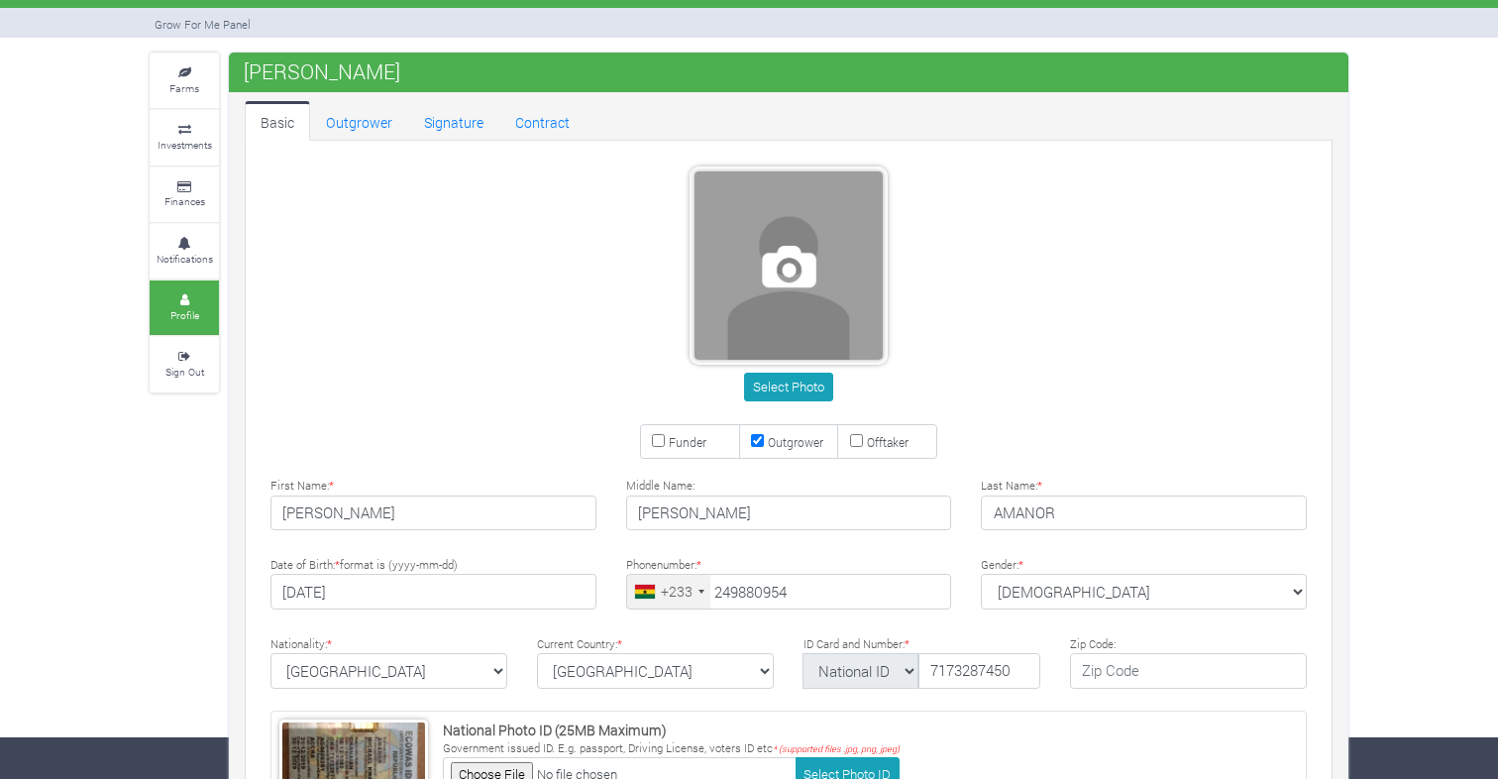
click at [788, 268] on span at bounding box center [788, 265] width 188 height 188
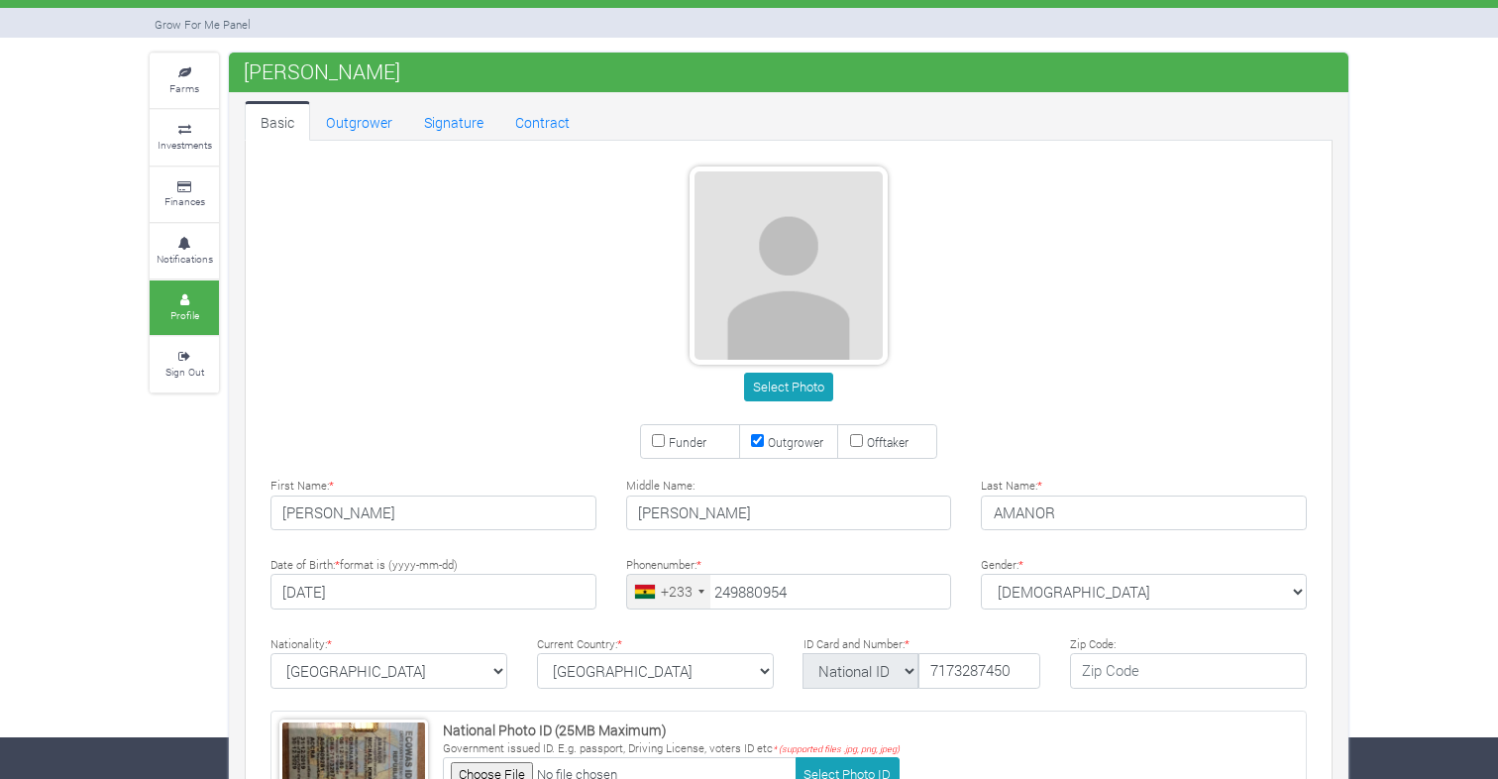
click at [662, 439] on input "Funder" at bounding box center [658, 440] width 13 height 13
checkbox input "true"
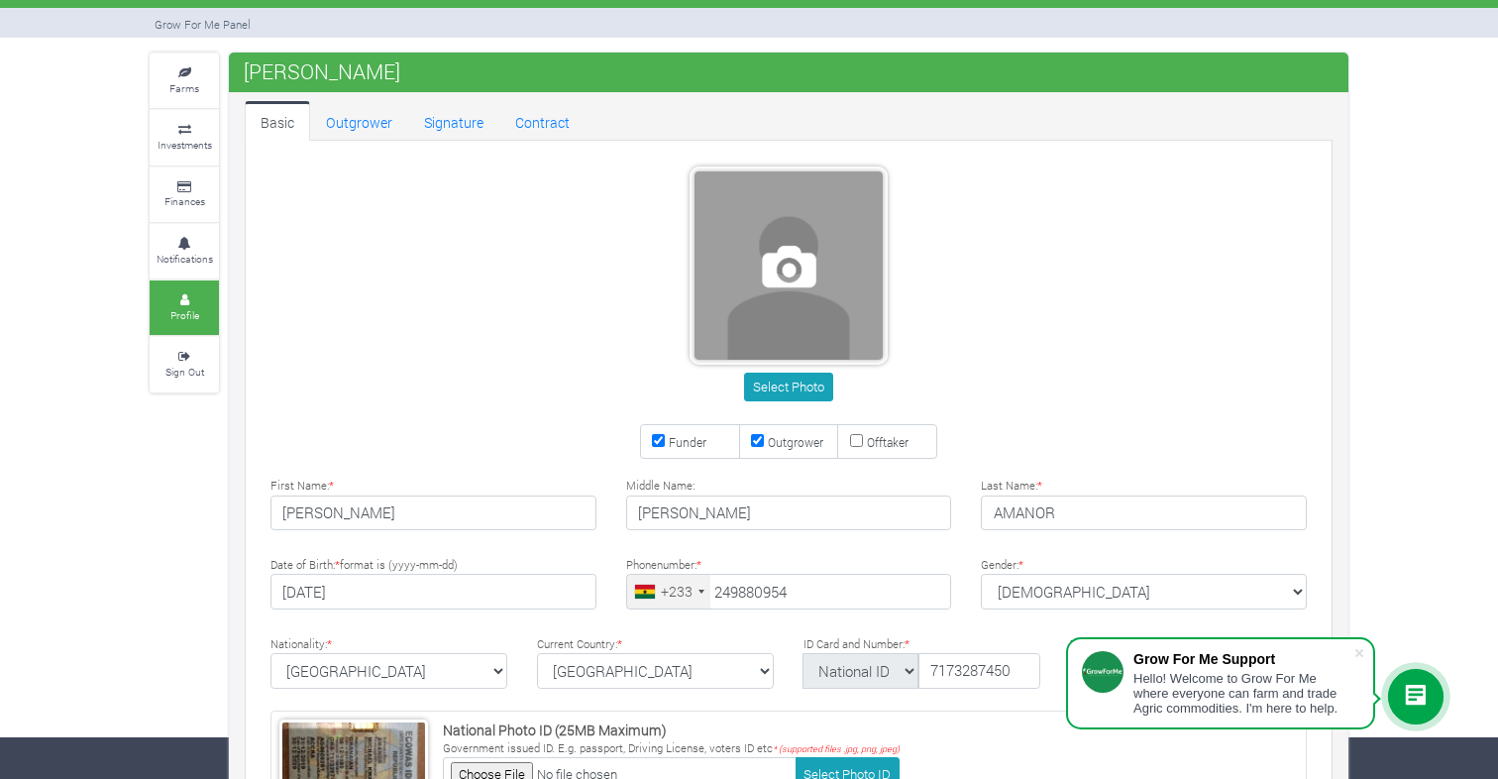
drag, startPoint x: 794, startPoint y: 264, endPoint x: 718, endPoint y: 295, distance: 82.2
click at [718, 295] on span at bounding box center [788, 265] width 188 height 188
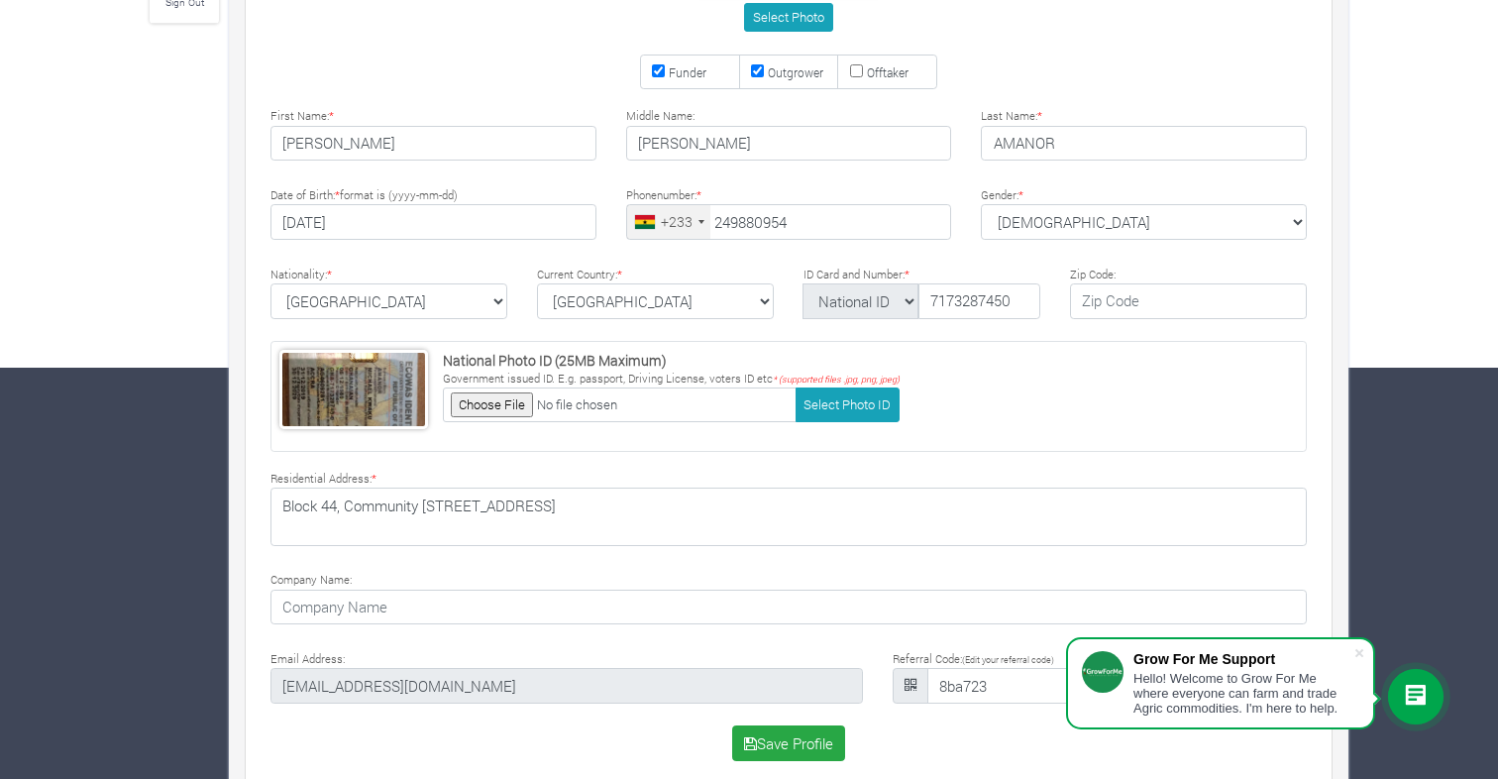
scroll to position [431, 0]
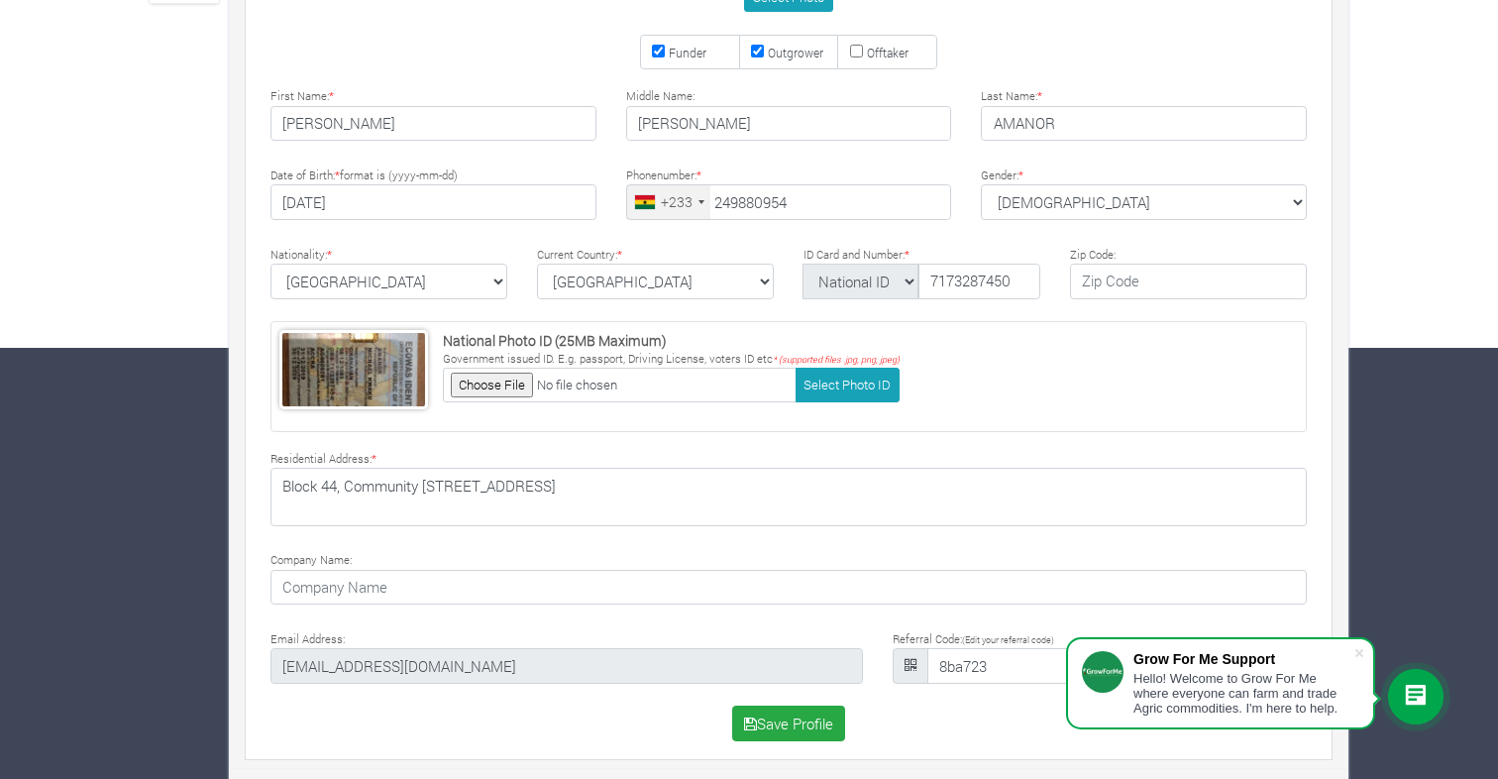
type input "24 988 0954"
click at [784, 719] on button "Save Profile" at bounding box center [789, 723] width 114 height 36
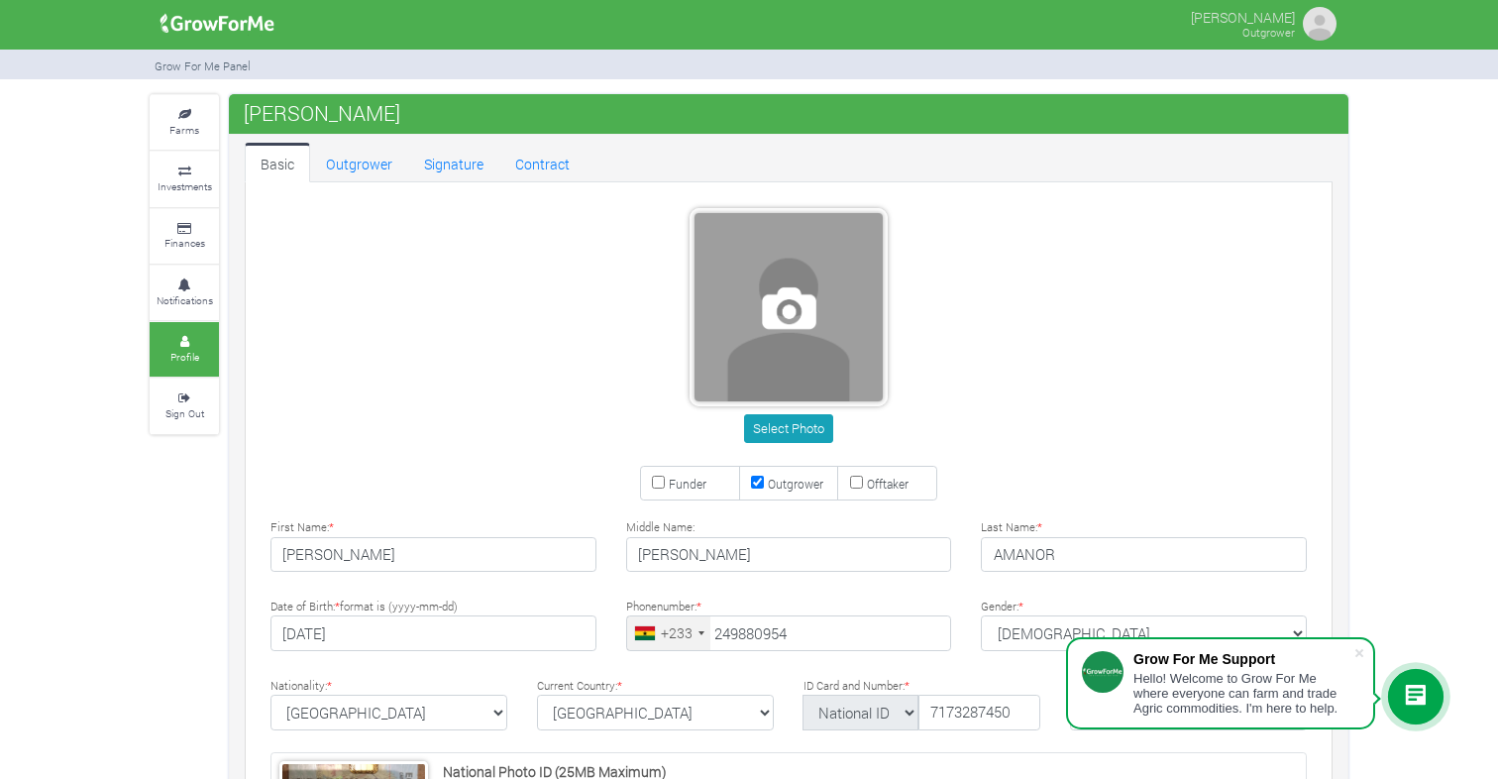
click at [761, 337] on span at bounding box center [788, 307] width 188 height 188
type input "24 988 0954"
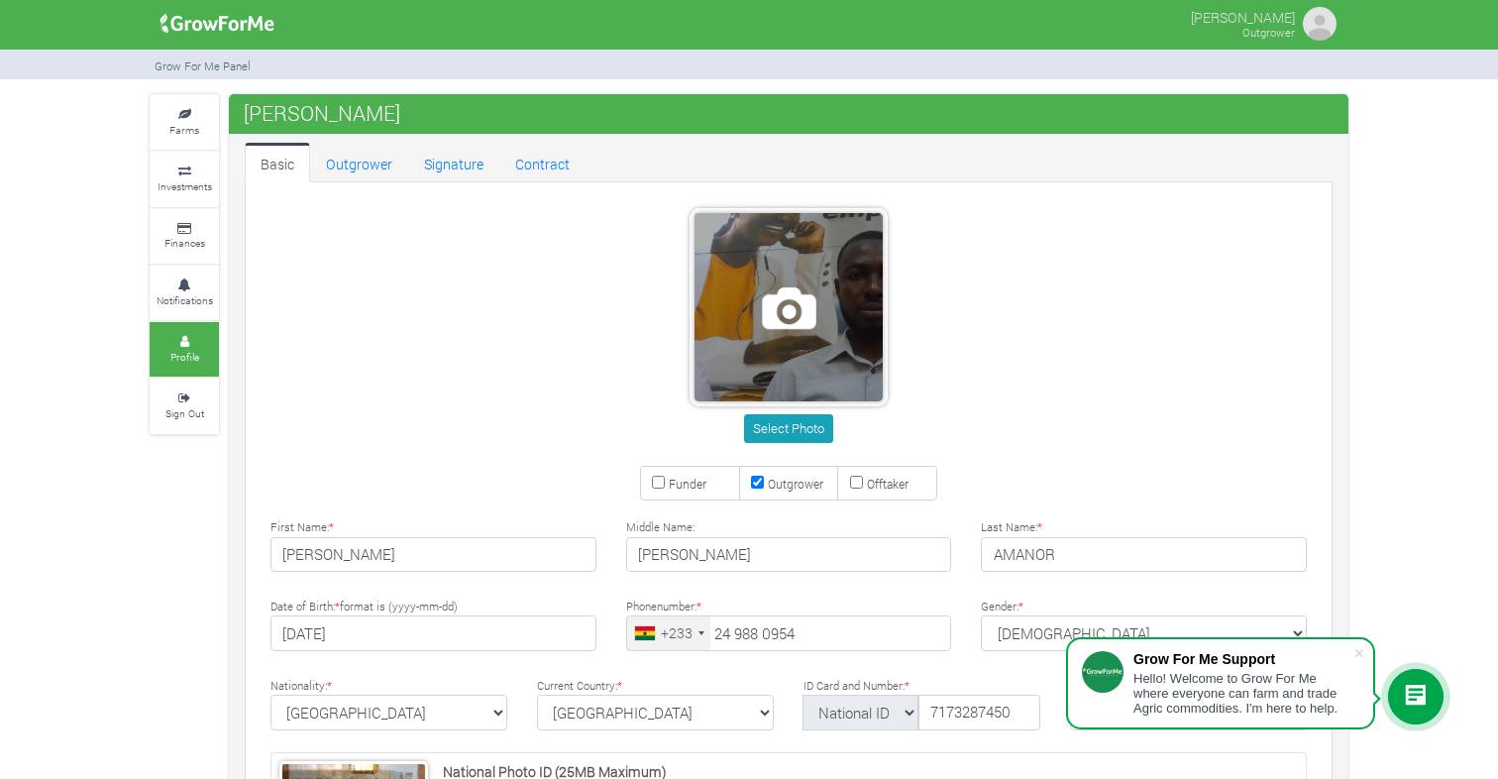
drag, startPoint x: 801, startPoint y: 332, endPoint x: 713, endPoint y: 355, distance: 91.0
click at [713, 355] on span at bounding box center [788, 307] width 188 height 188
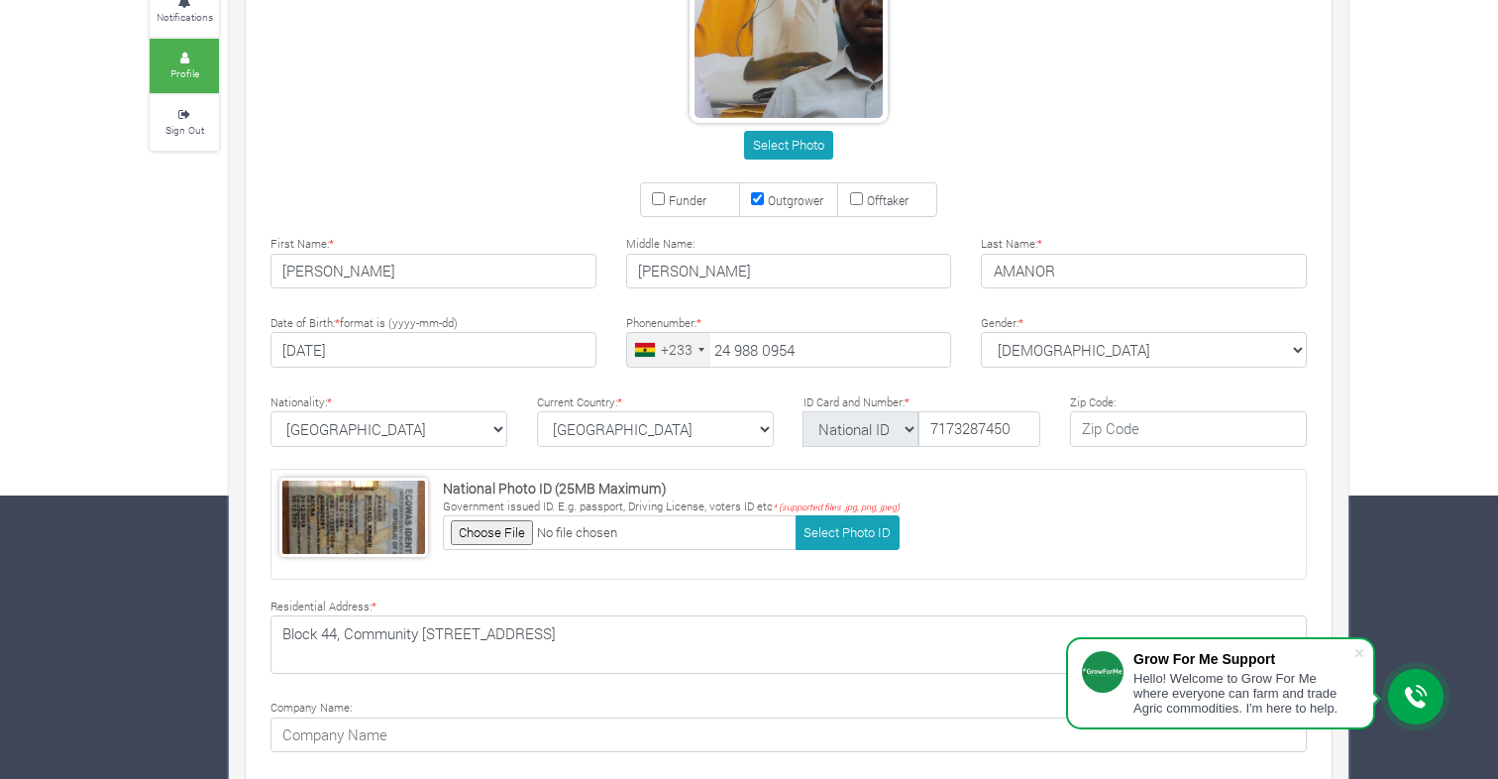
scroll to position [284, 0]
click at [659, 194] on input "Funder" at bounding box center [658, 197] width 13 height 13
checkbox input "true"
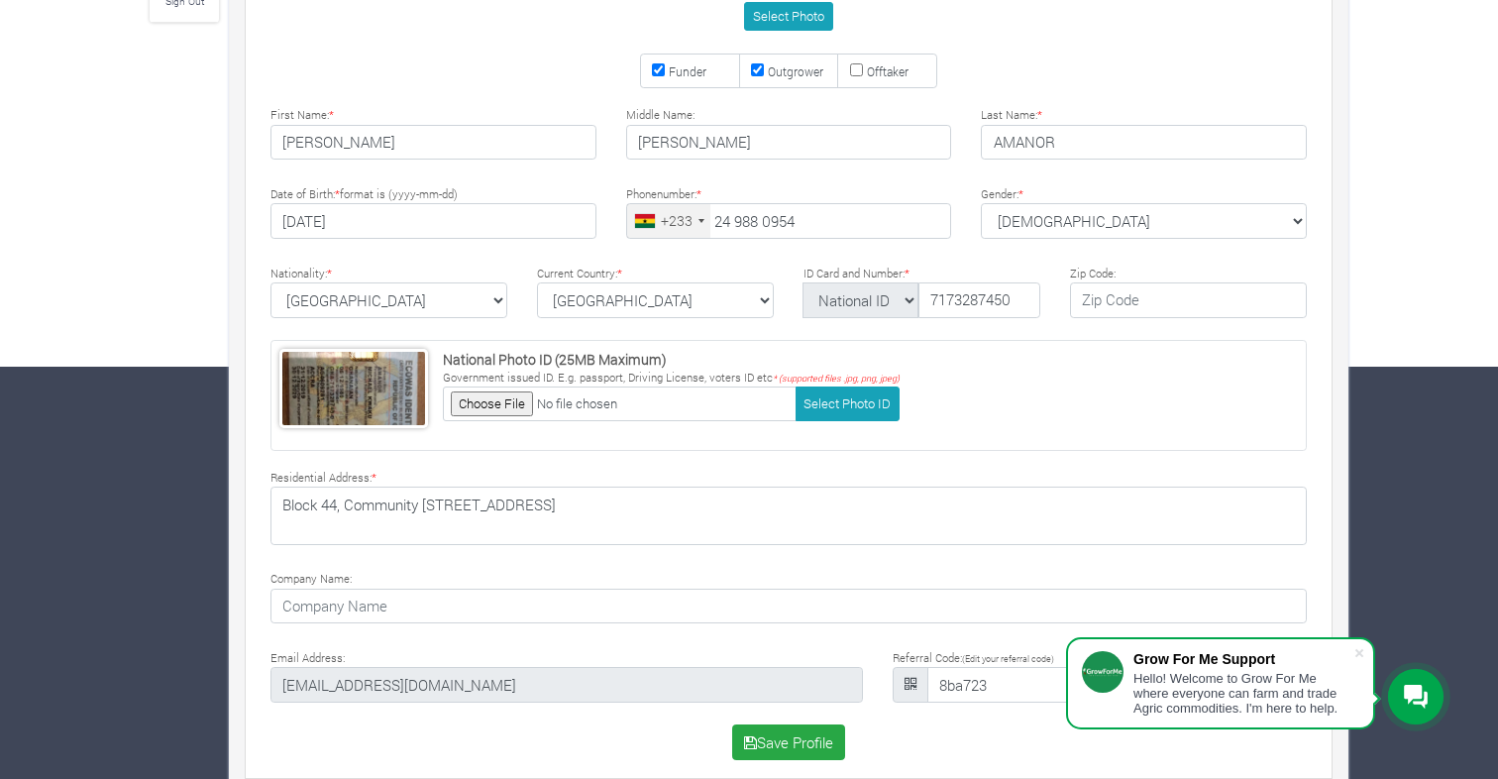
scroll to position [431, 0]
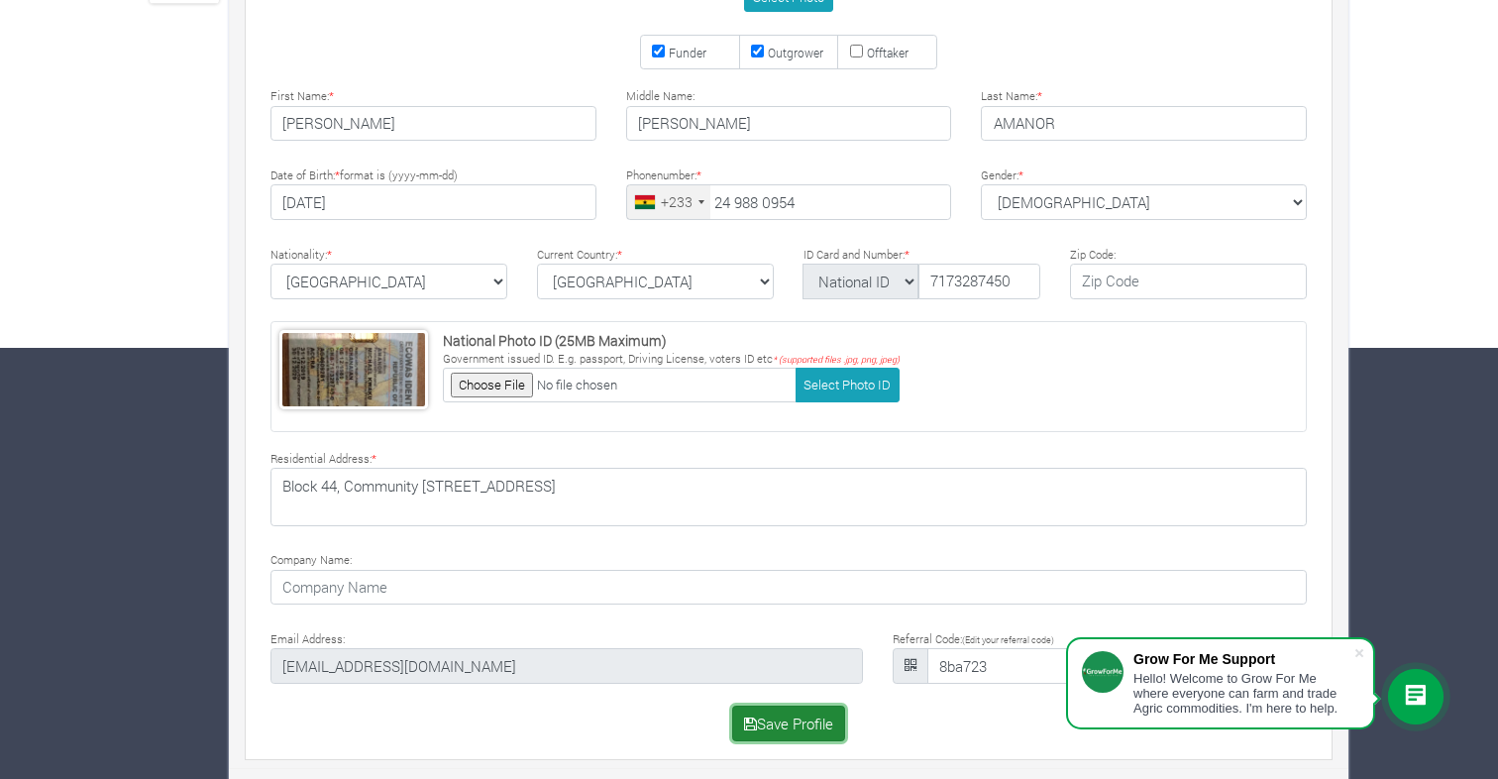
click at [784, 722] on button "Save Profile" at bounding box center [789, 723] width 114 height 36
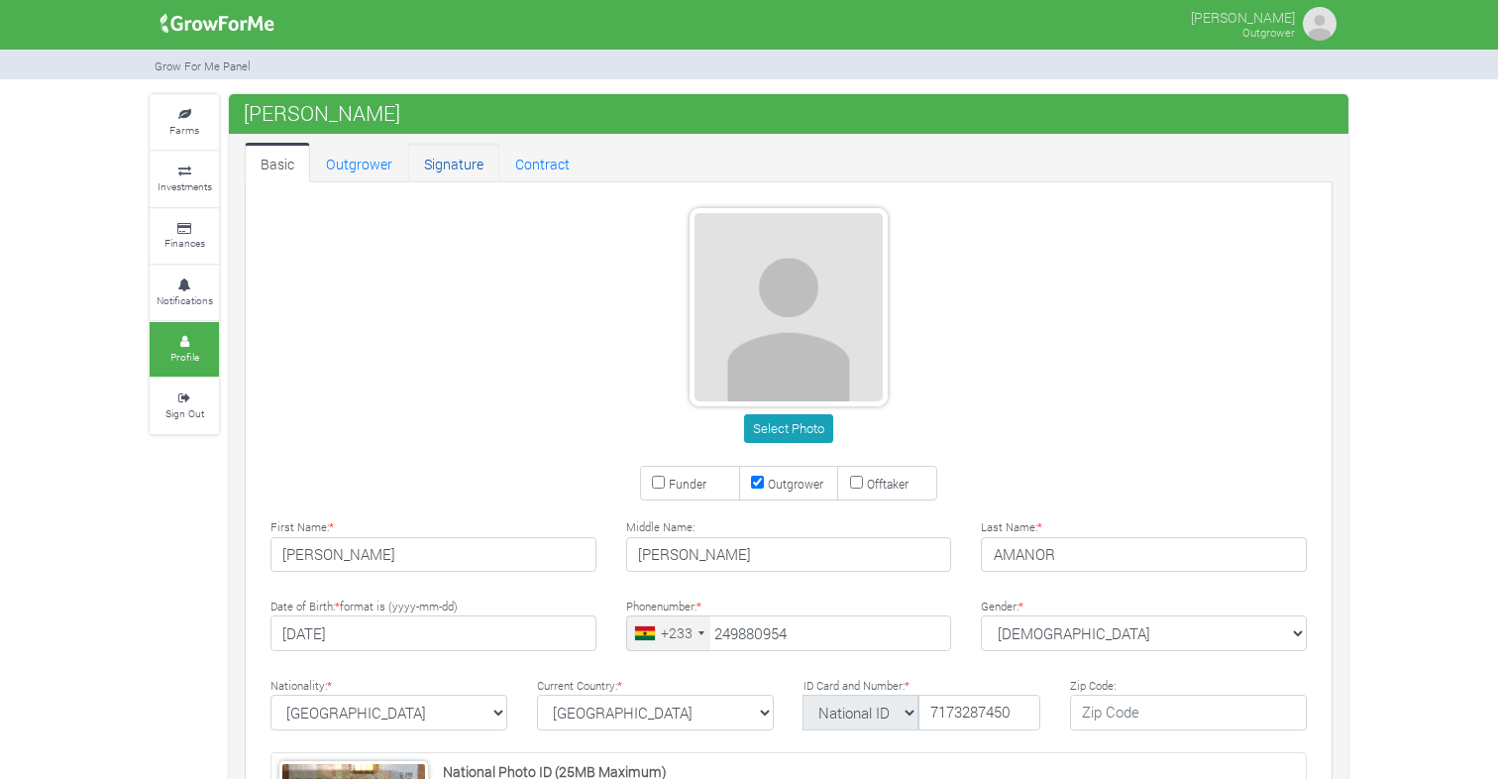
click at [452, 162] on link "Signature" at bounding box center [453, 163] width 91 height 40
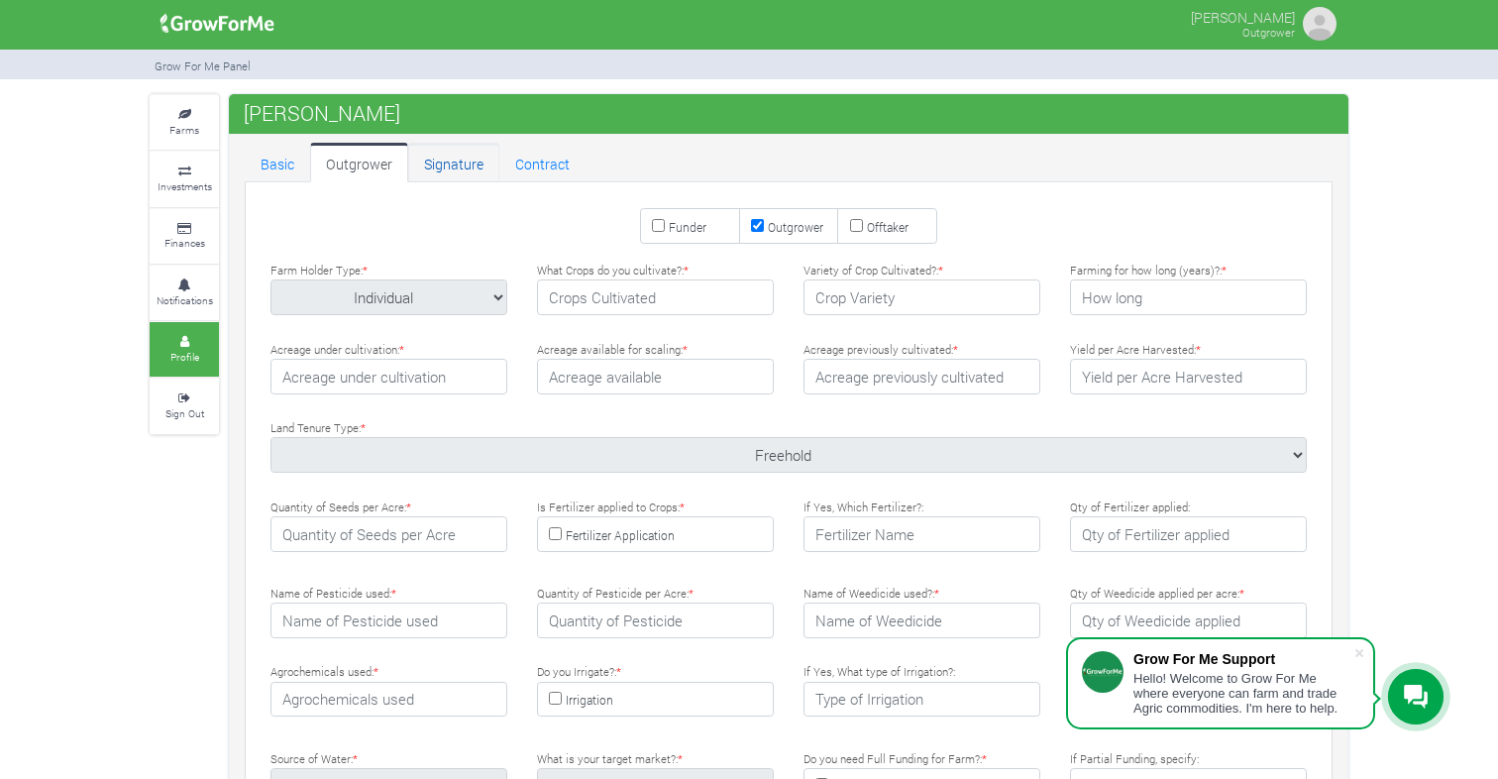
click at [448, 162] on link "Signature" at bounding box center [453, 163] width 91 height 40
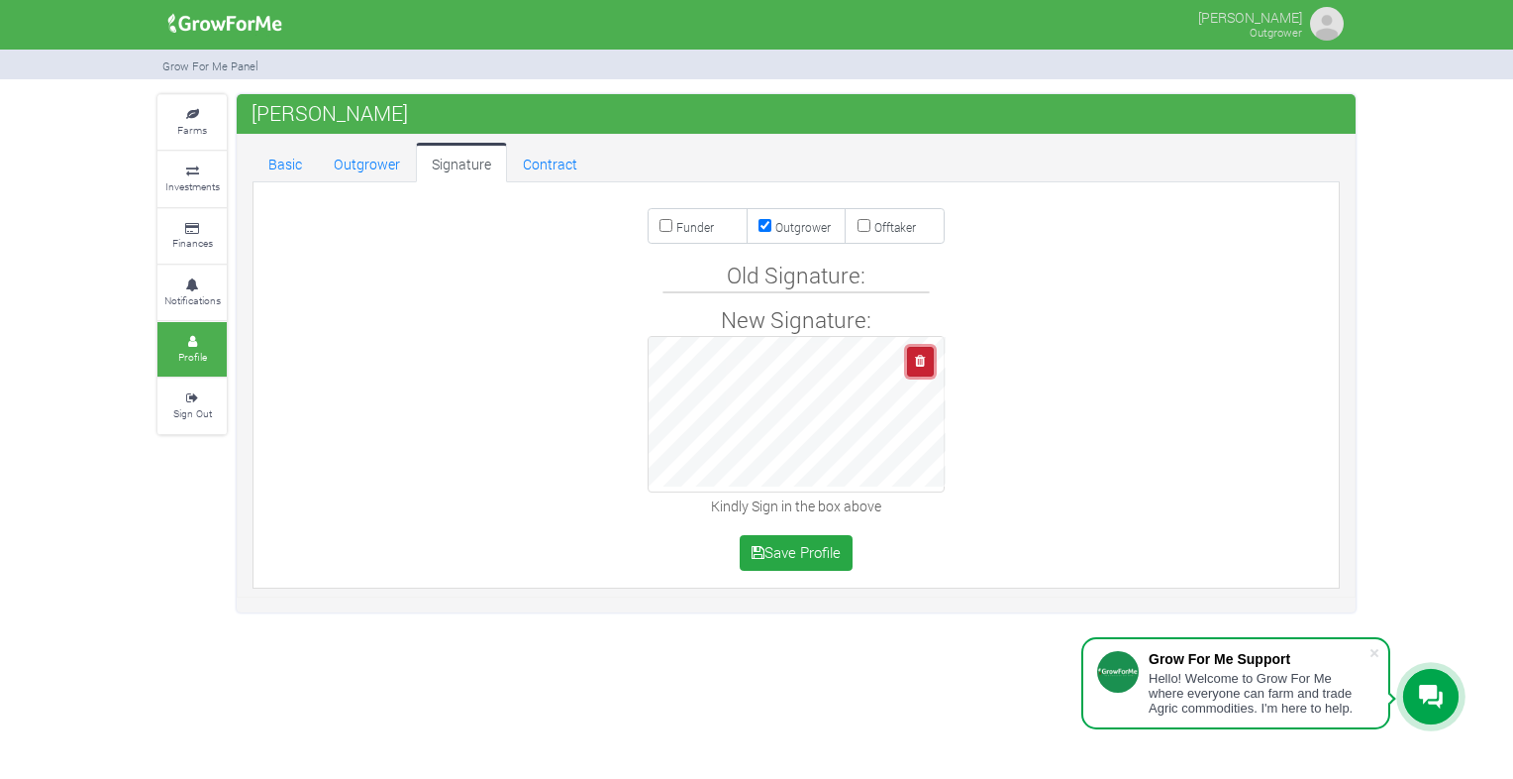
click at [922, 355] on icon "button" at bounding box center [920, 361] width 10 height 13
click at [956, 417] on div "New Signature: Kindly Sign in the box above" at bounding box center [796, 411] width 1095 height 216
click at [922, 360] on icon "button" at bounding box center [920, 361] width 10 height 13
click at [951, 413] on div "New Signature: Kindly Sign in the box above" at bounding box center [796, 411] width 1095 height 216
click at [791, 551] on button "Save Profile" at bounding box center [797, 553] width 114 height 36
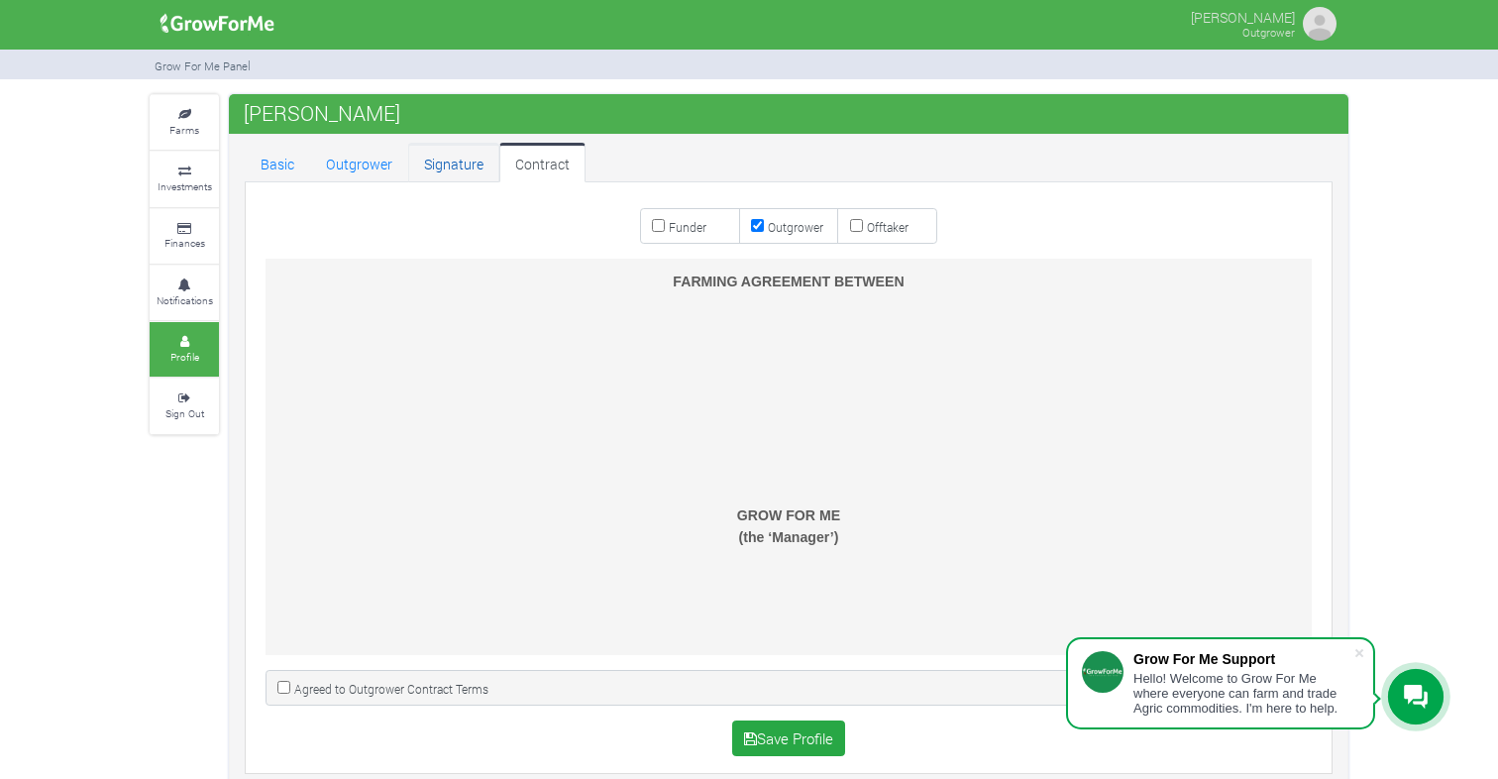
click at [443, 164] on link "Signature" at bounding box center [453, 163] width 91 height 40
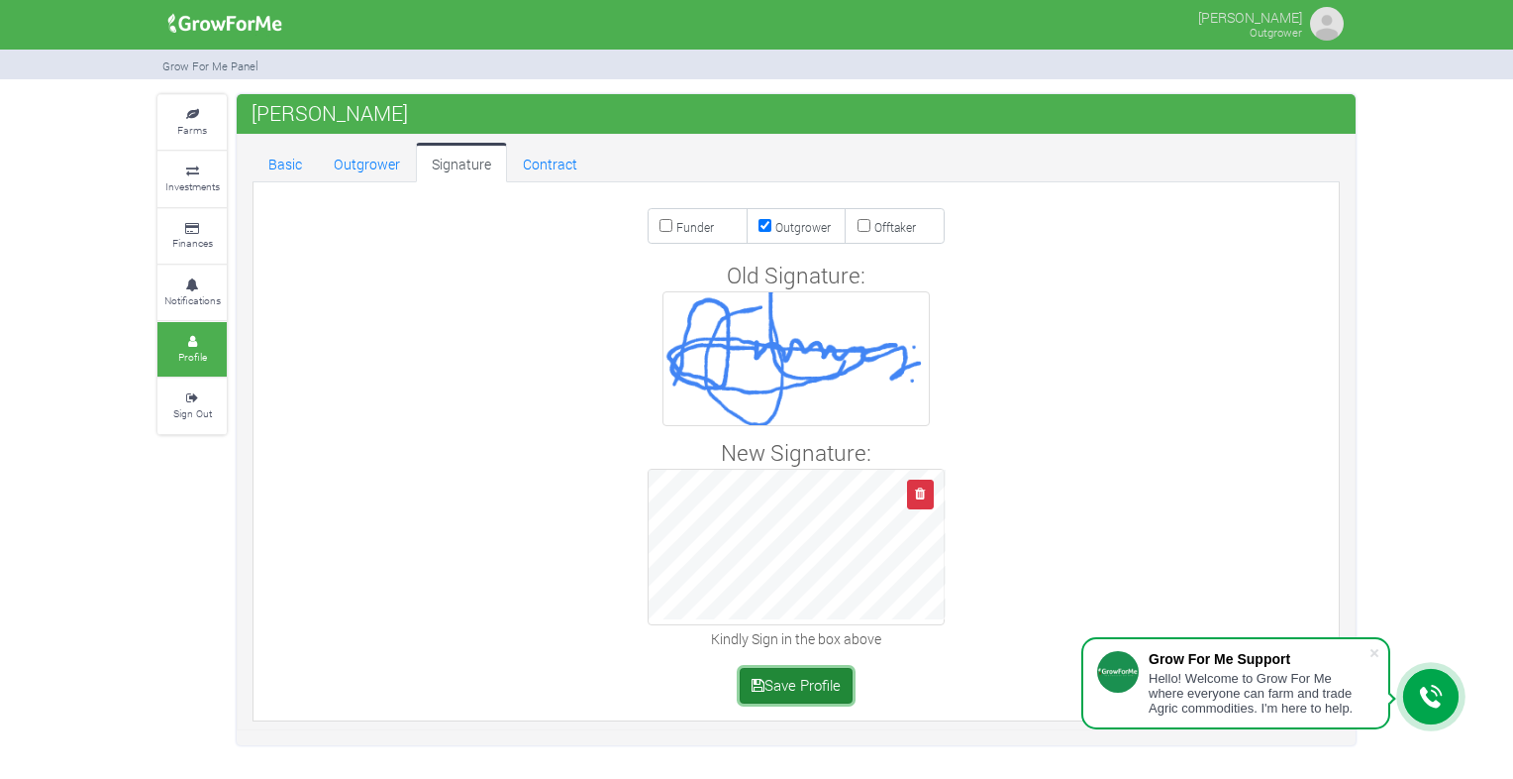
click at [797, 687] on button "Save Profile" at bounding box center [797, 686] width 114 height 36
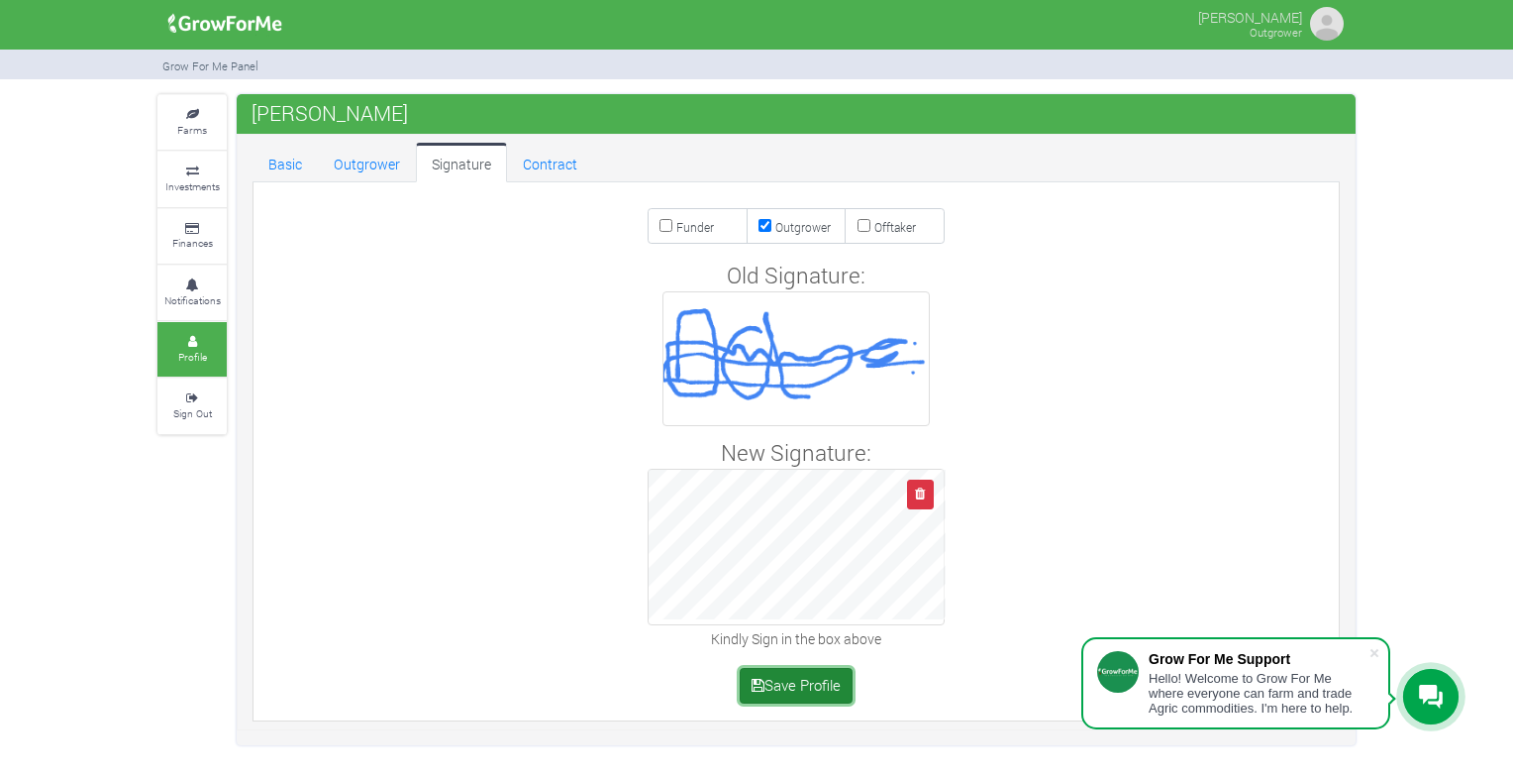
click at [788, 668] on button "Save Profile" at bounding box center [797, 686] width 114 height 36
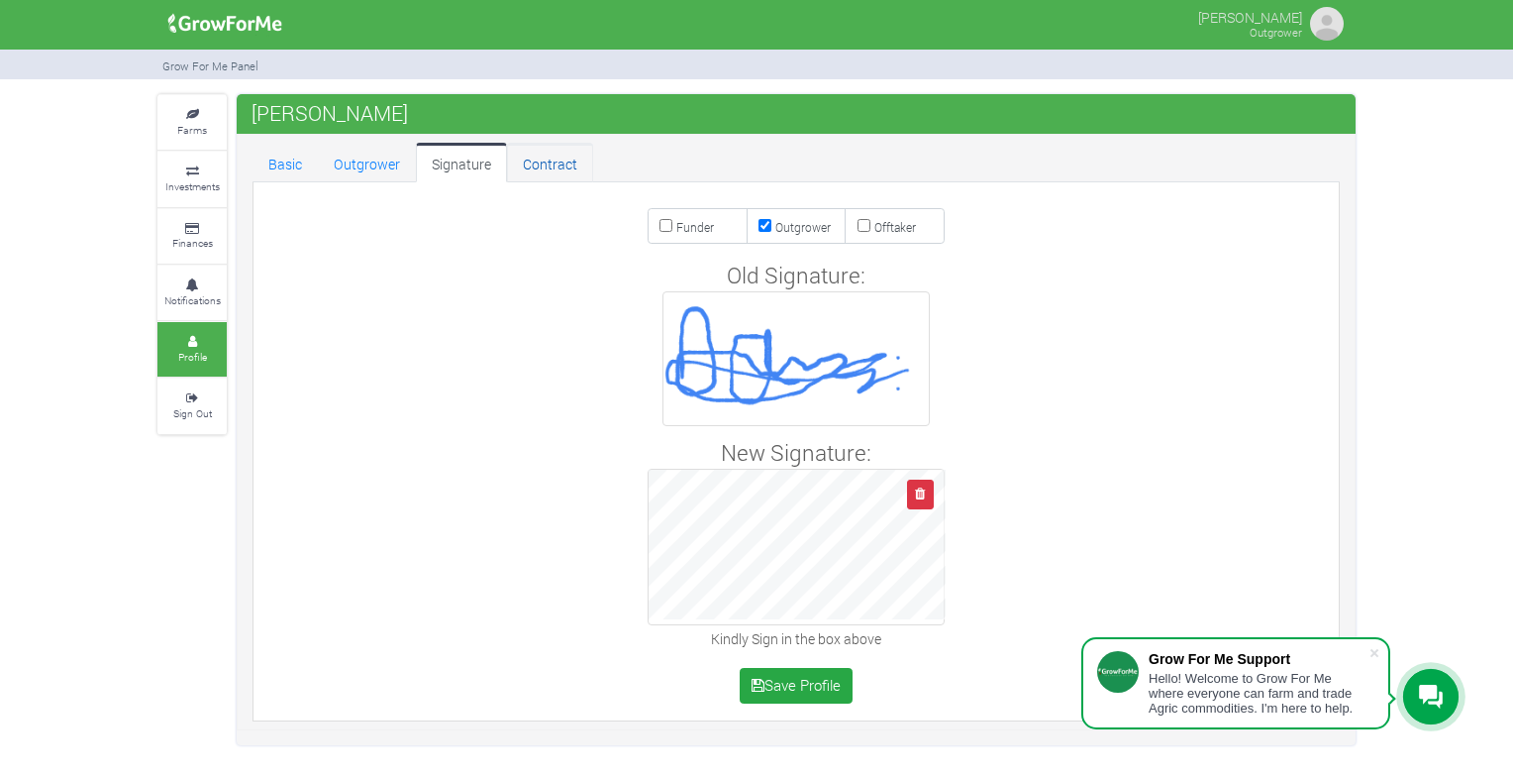
click at [540, 170] on link "Contract" at bounding box center [550, 163] width 86 height 40
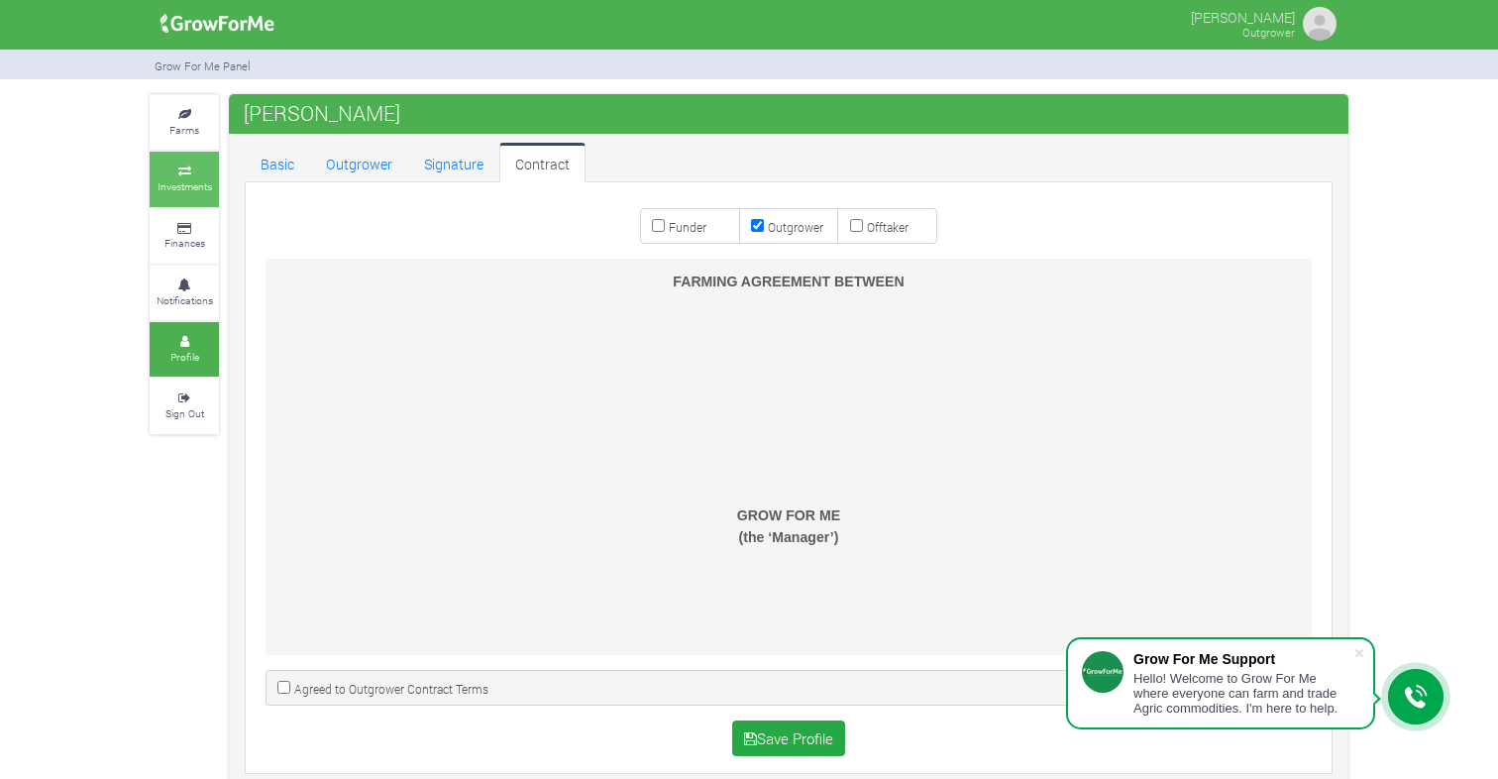
click at [170, 168] on icon at bounding box center [184, 171] width 59 height 10
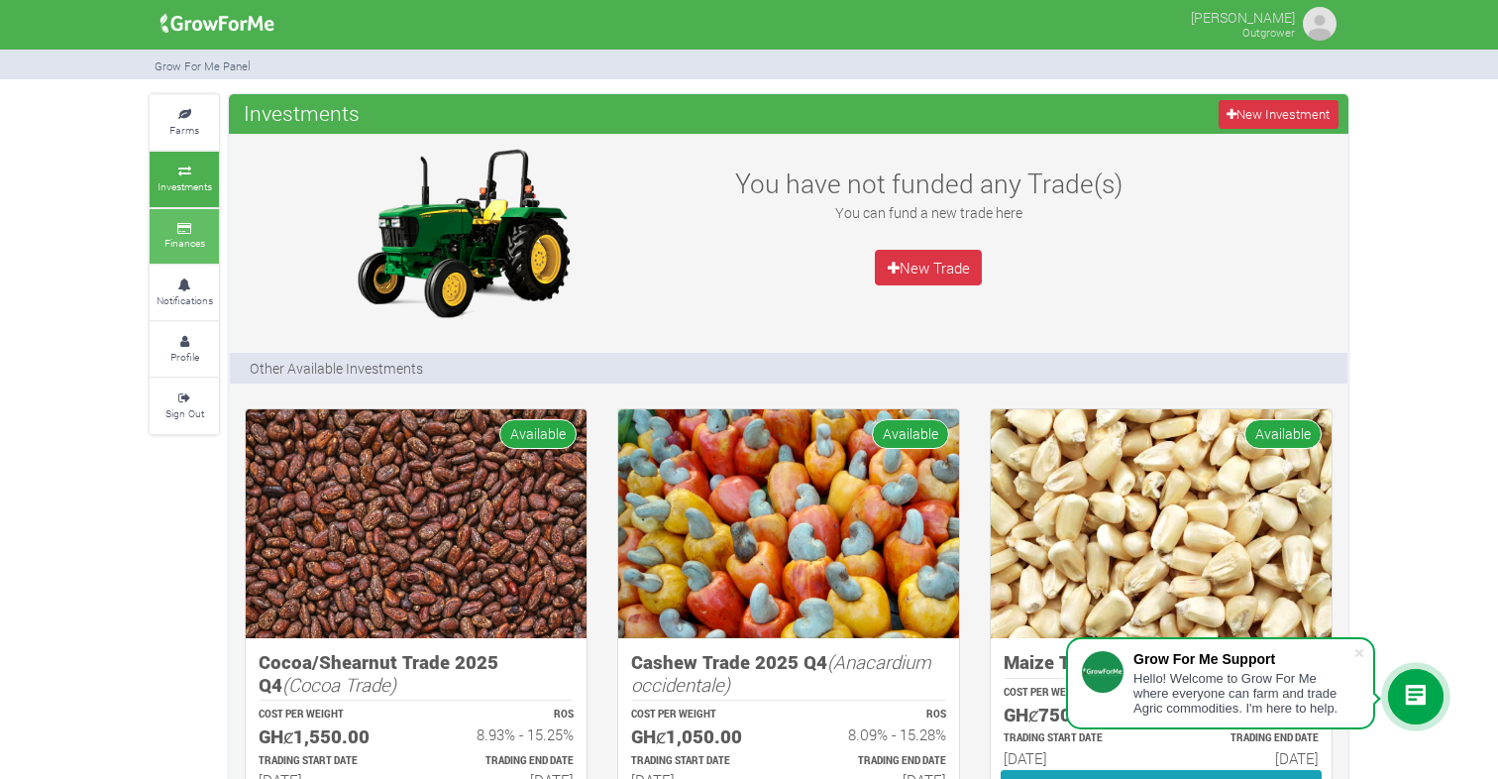
click at [183, 233] on link "Finances" at bounding box center [184, 236] width 69 height 54
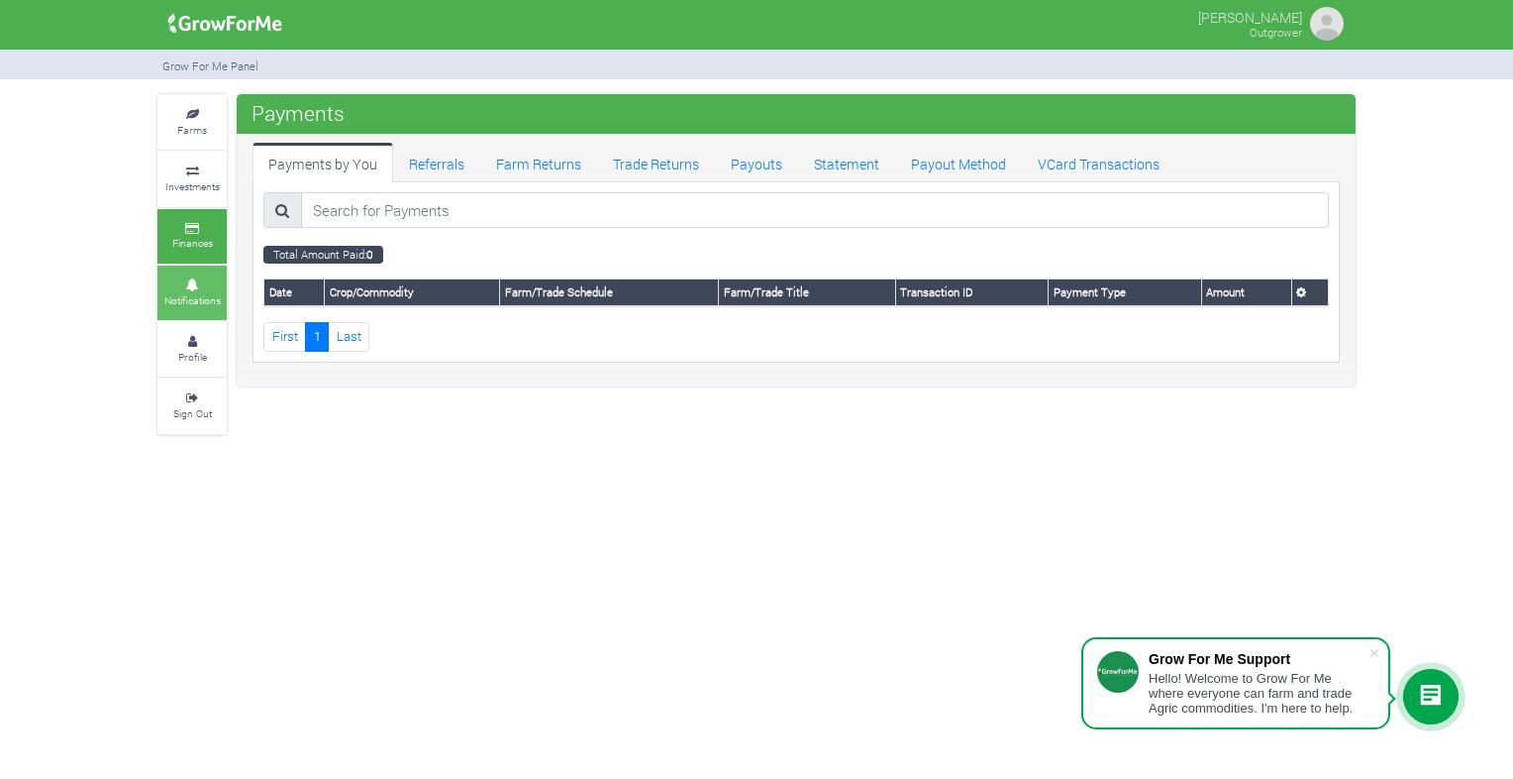
click at [195, 293] on small "Notifications" at bounding box center [192, 300] width 56 height 14
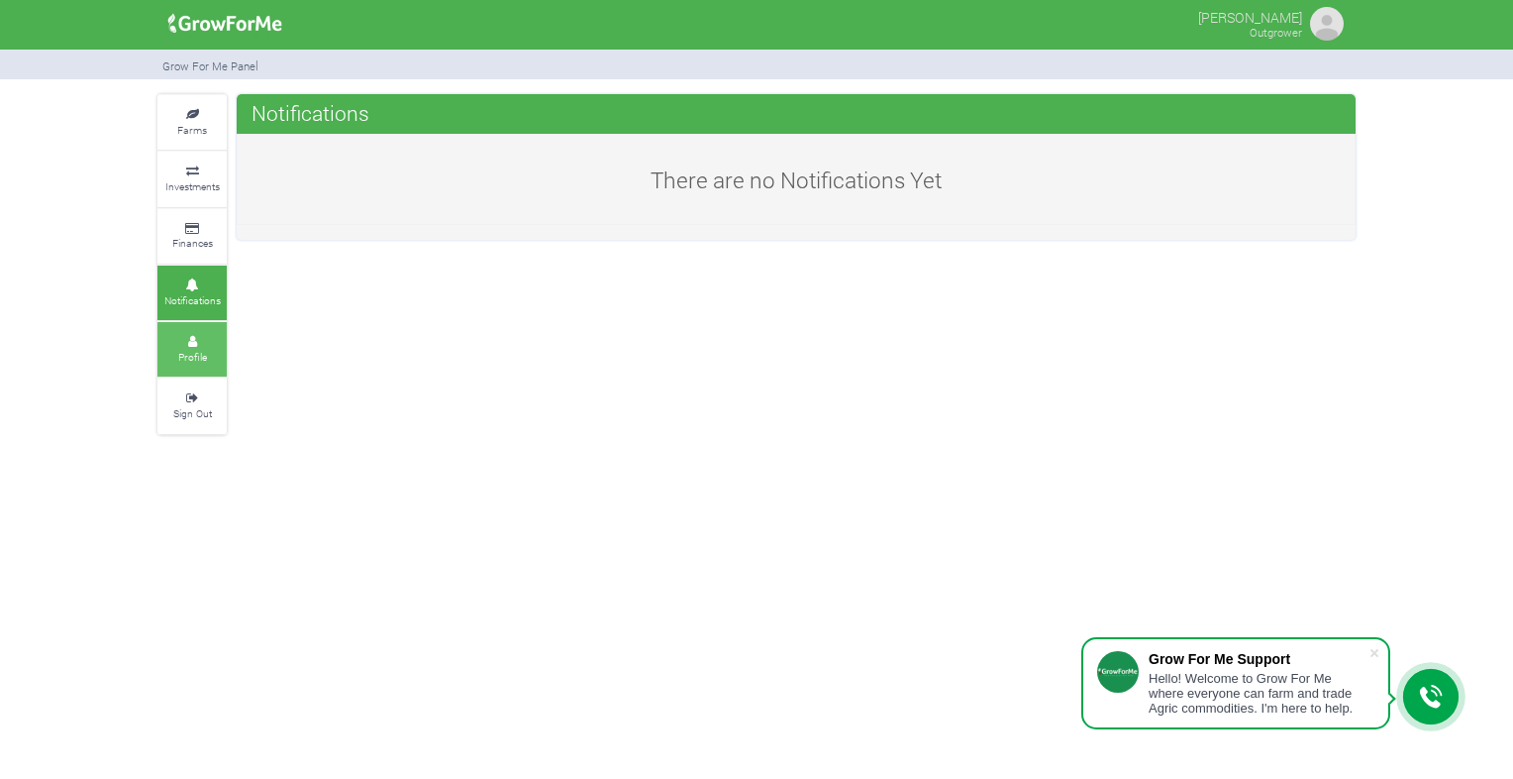
click at [205, 354] on small "Profile" at bounding box center [192, 357] width 29 height 14
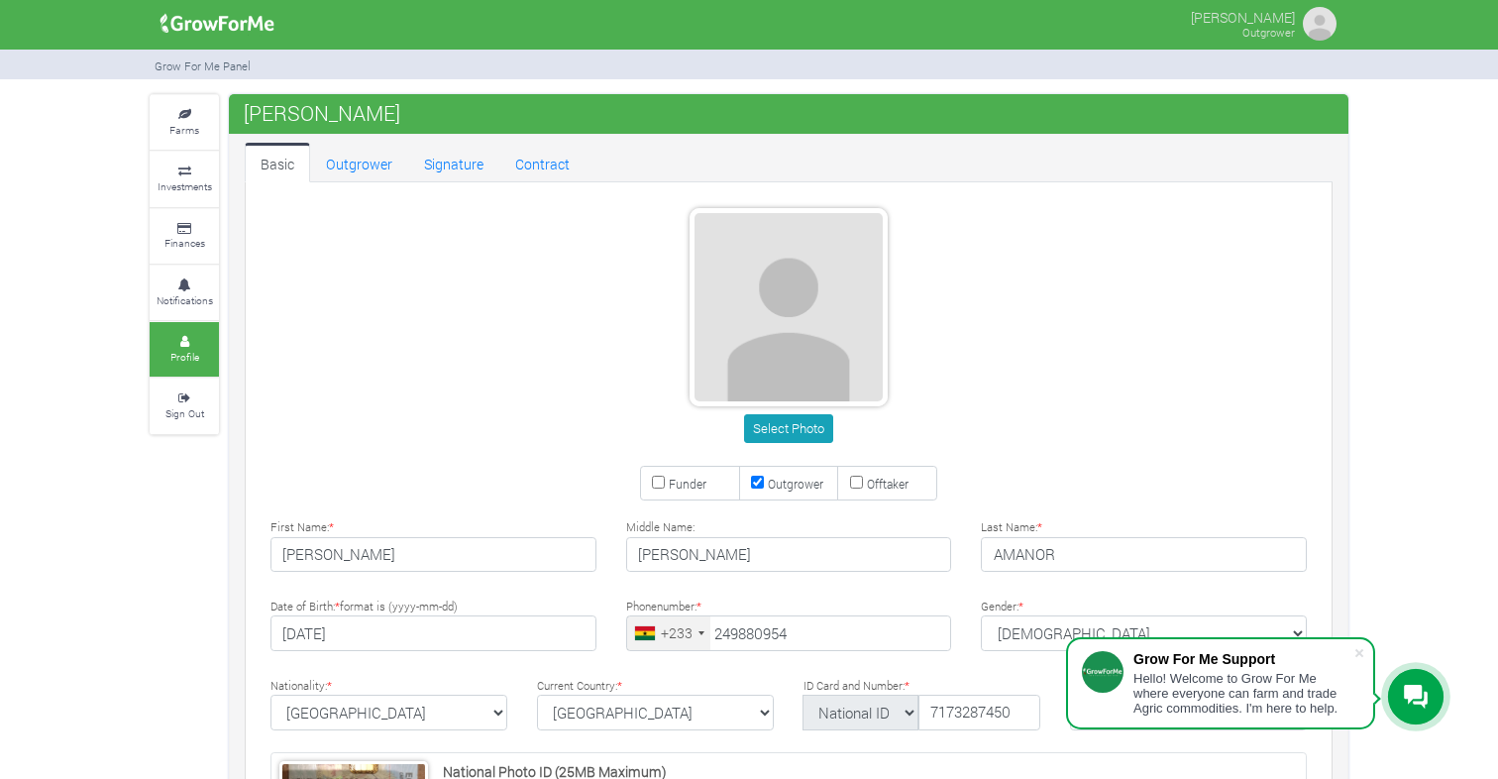
click at [182, 106] on link "Farms" at bounding box center [184, 122] width 69 height 54
